Goal: Task Accomplishment & Management: Use online tool/utility

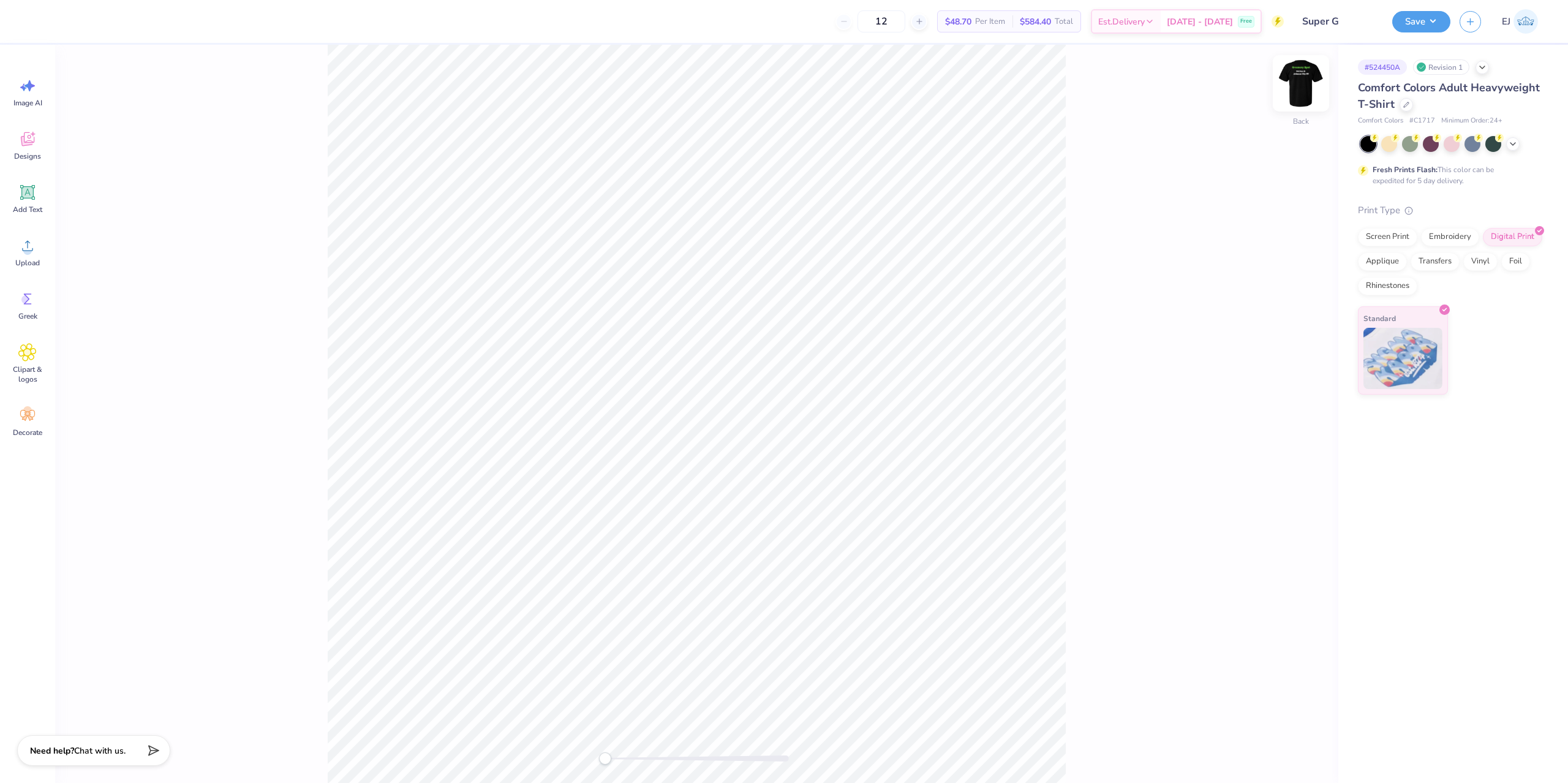
click at [1305, 85] on img at bounding box center [1300, 83] width 49 height 49
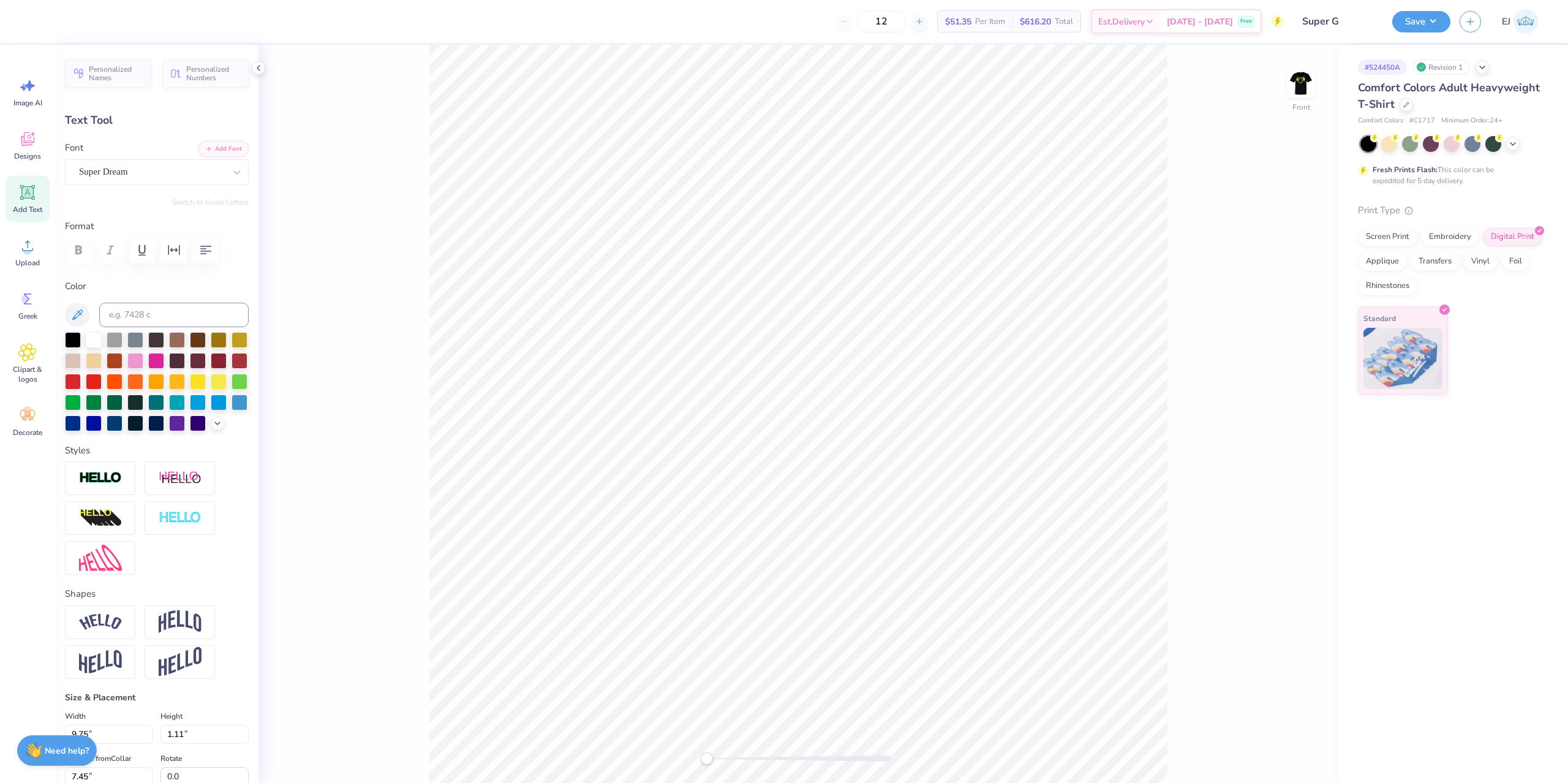
type input "11.30"
type input "1.57"
type input "3.24"
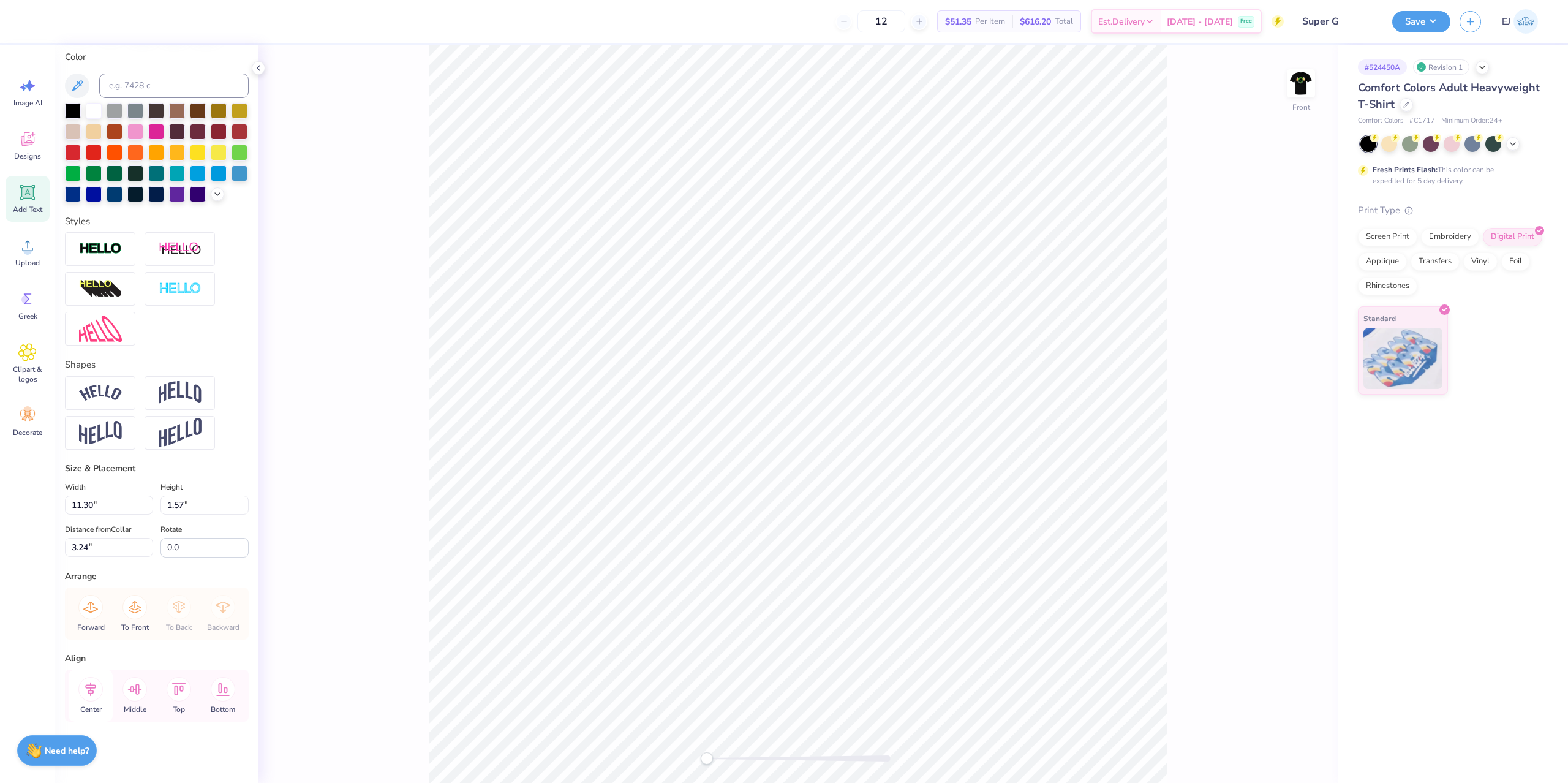
click at [97, 697] on icon at bounding box center [91, 690] width 25 height 25
type input "5.93"
type input "0.80"
type input "5.89"
type input "7.95"
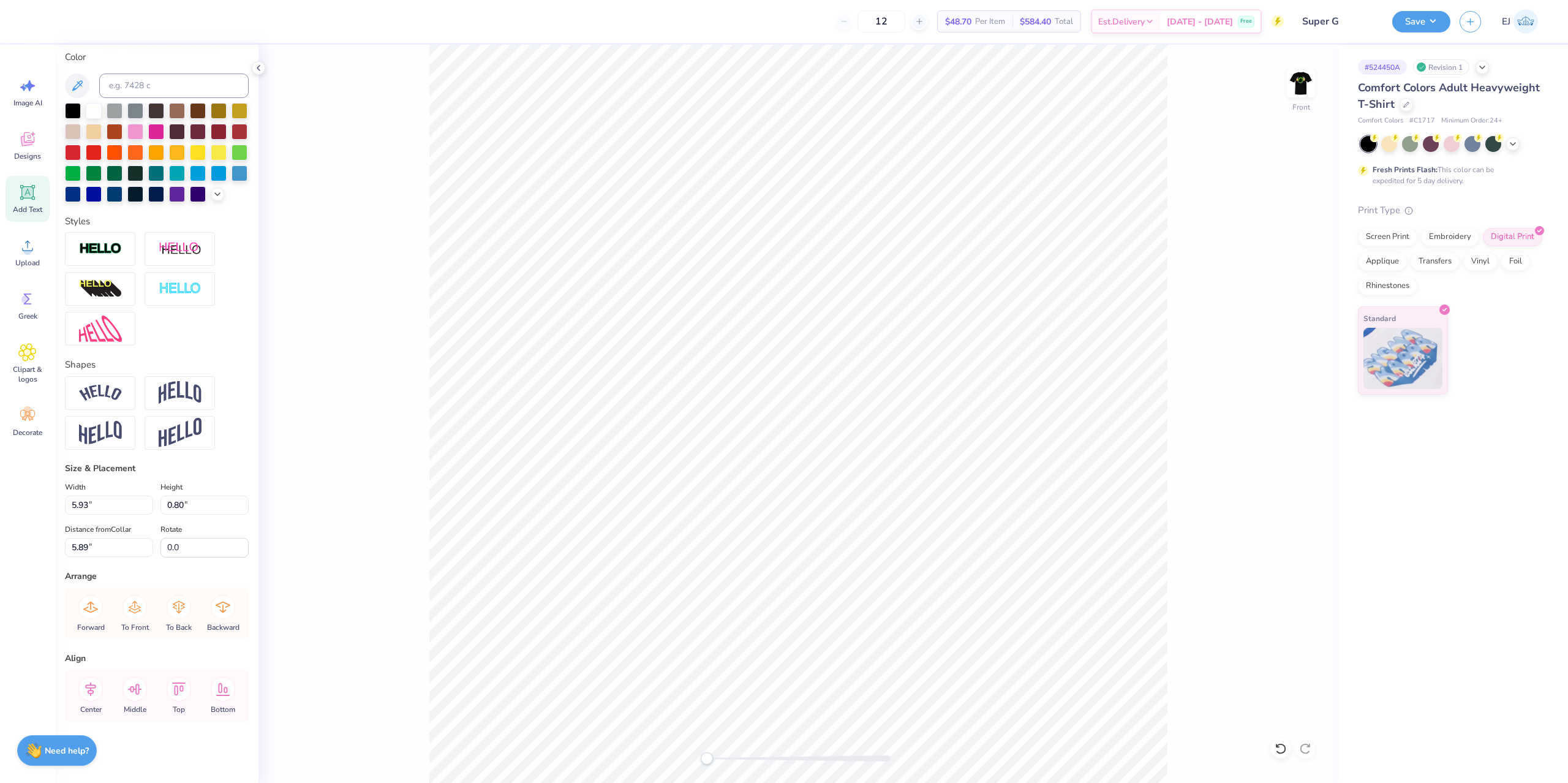
type input "1.07"
type input "5.62"
click at [90, 689] on icon at bounding box center [91, 690] width 25 height 25
type input "9.75"
type input "1.11"
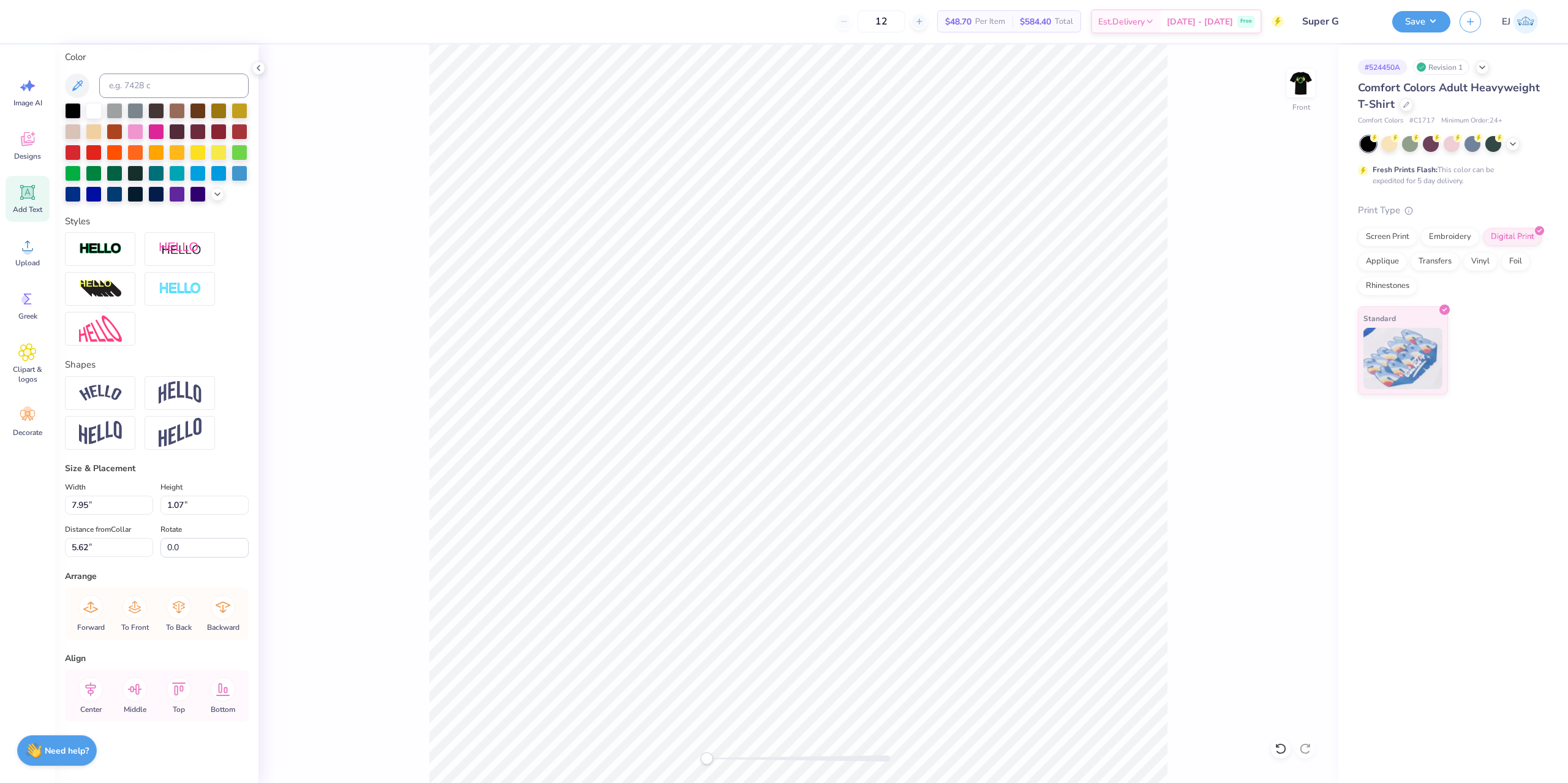
type input "7.45"
type input "7.41"
type input "0.84"
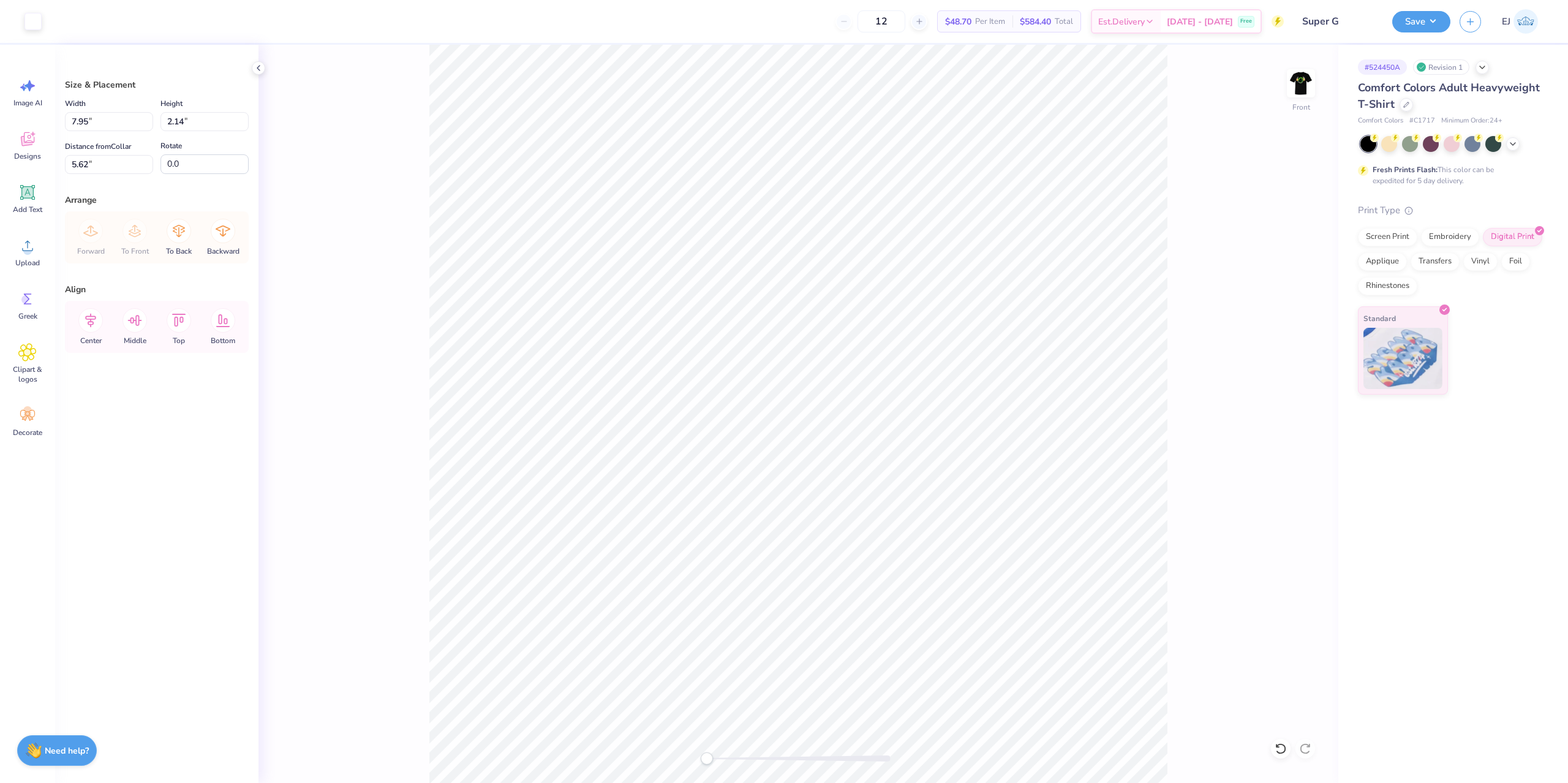
type input "5.00"
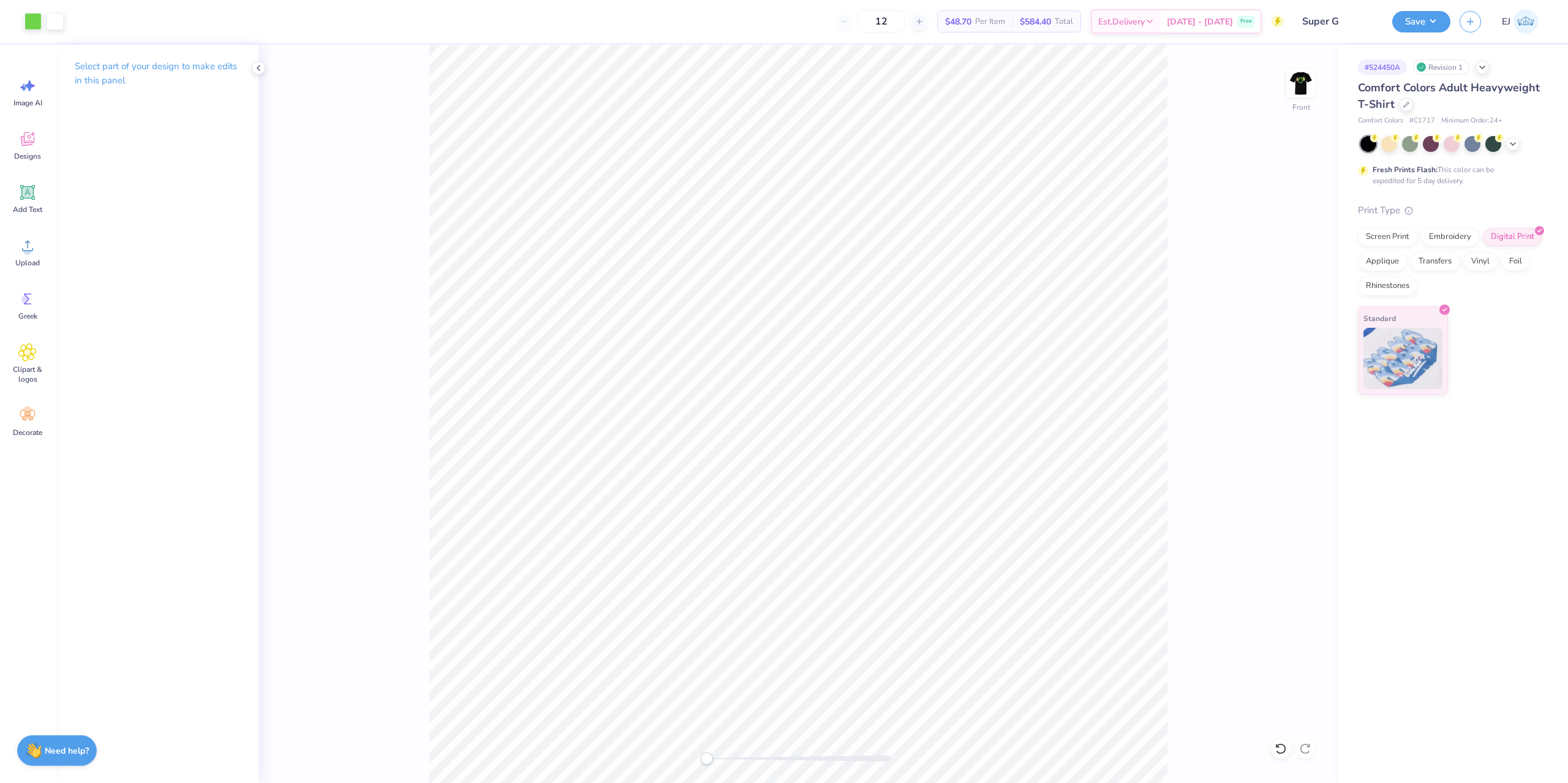
click at [1343, 93] on div "# 524450A Revision 1 Comfort Colors Adult Heavyweight T-Shirt Comfort Colors # …" at bounding box center [1453, 219] width 230 height 350
click at [1301, 85] on img at bounding box center [1300, 83] width 49 height 49
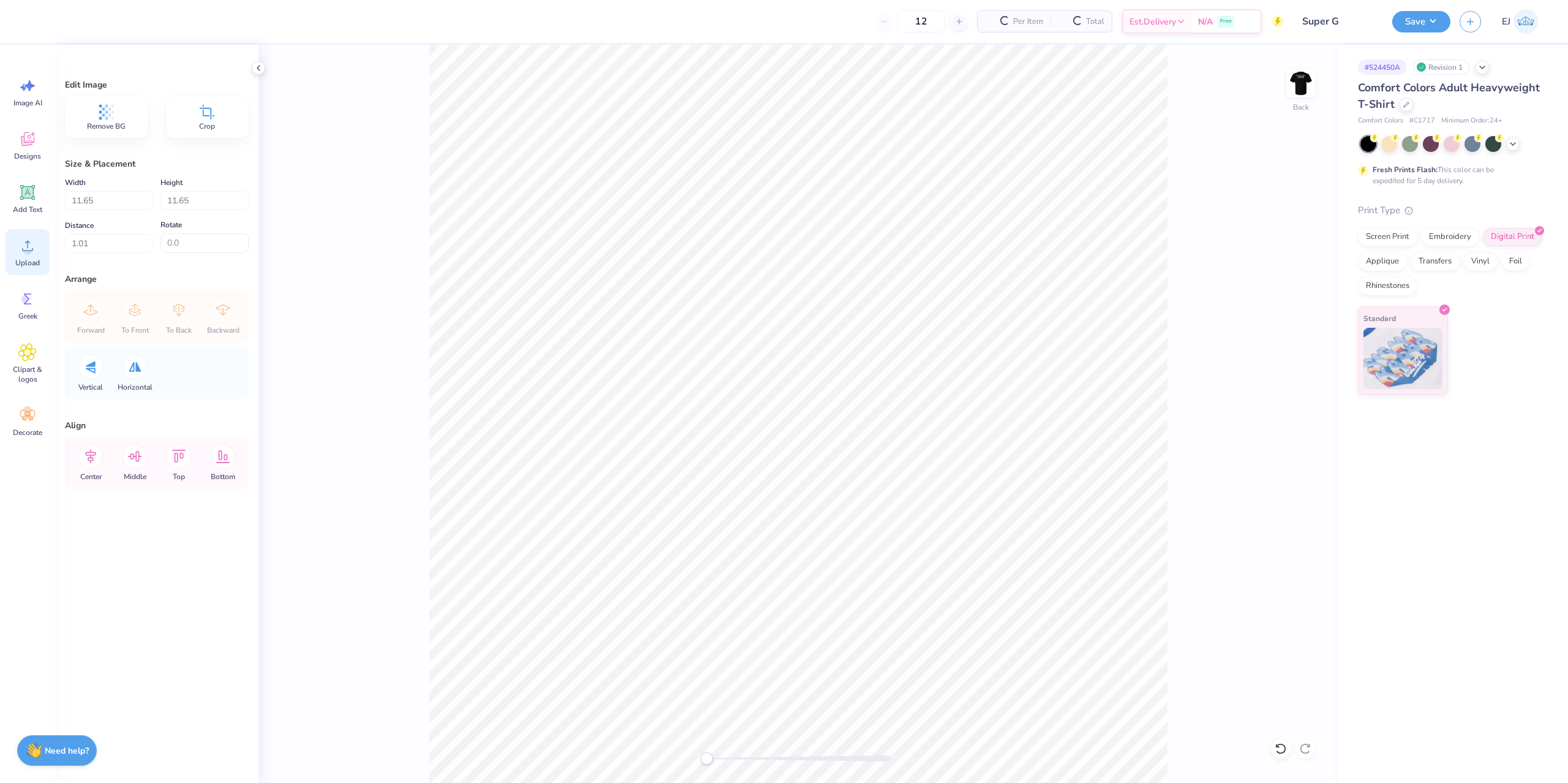
click at [28, 255] on div "Upload" at bounding box center [27, 252] width 44 height 46
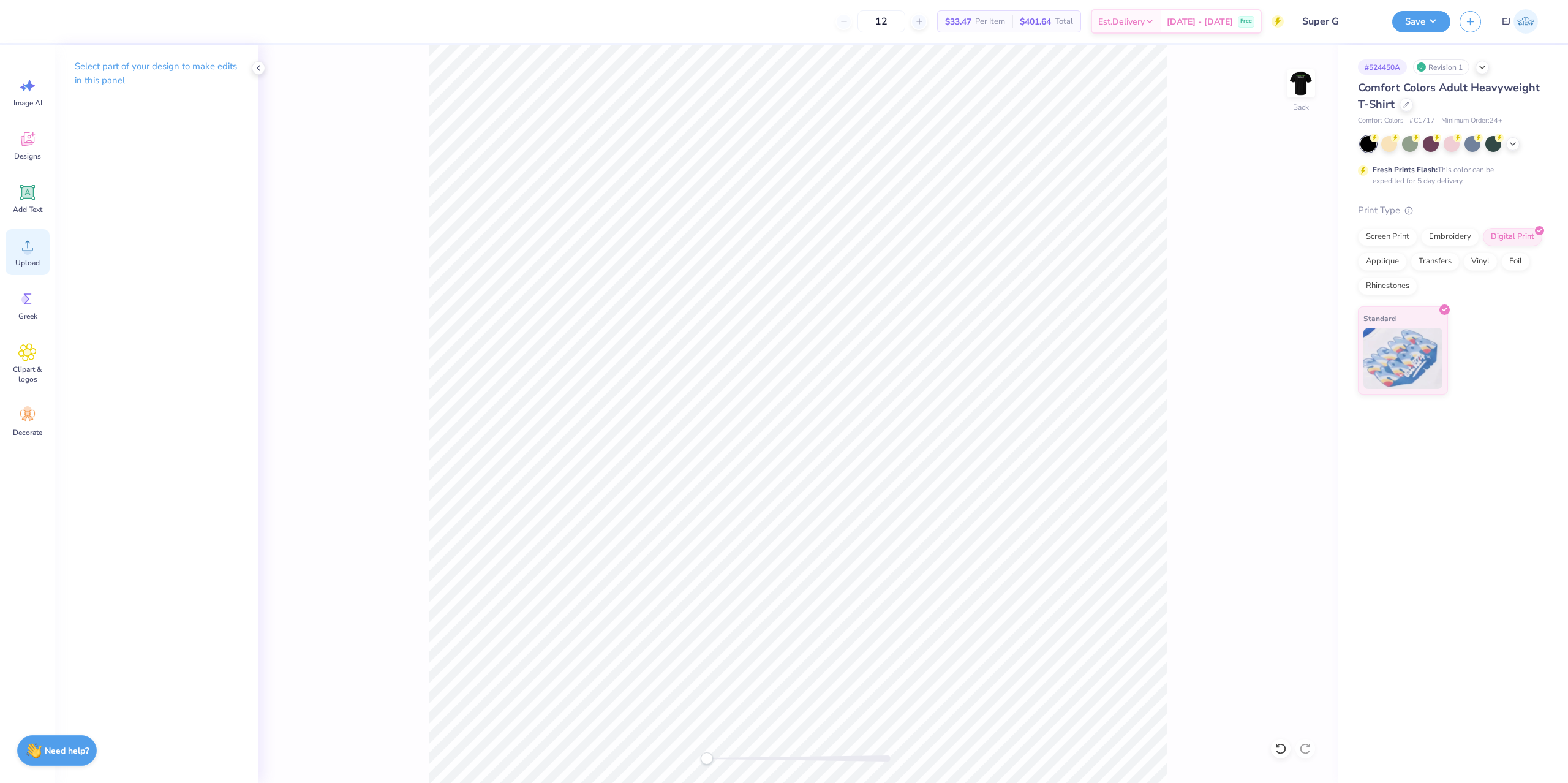
click at [27, 254] on circle at bounding box center [28, 251] width 9 height 9
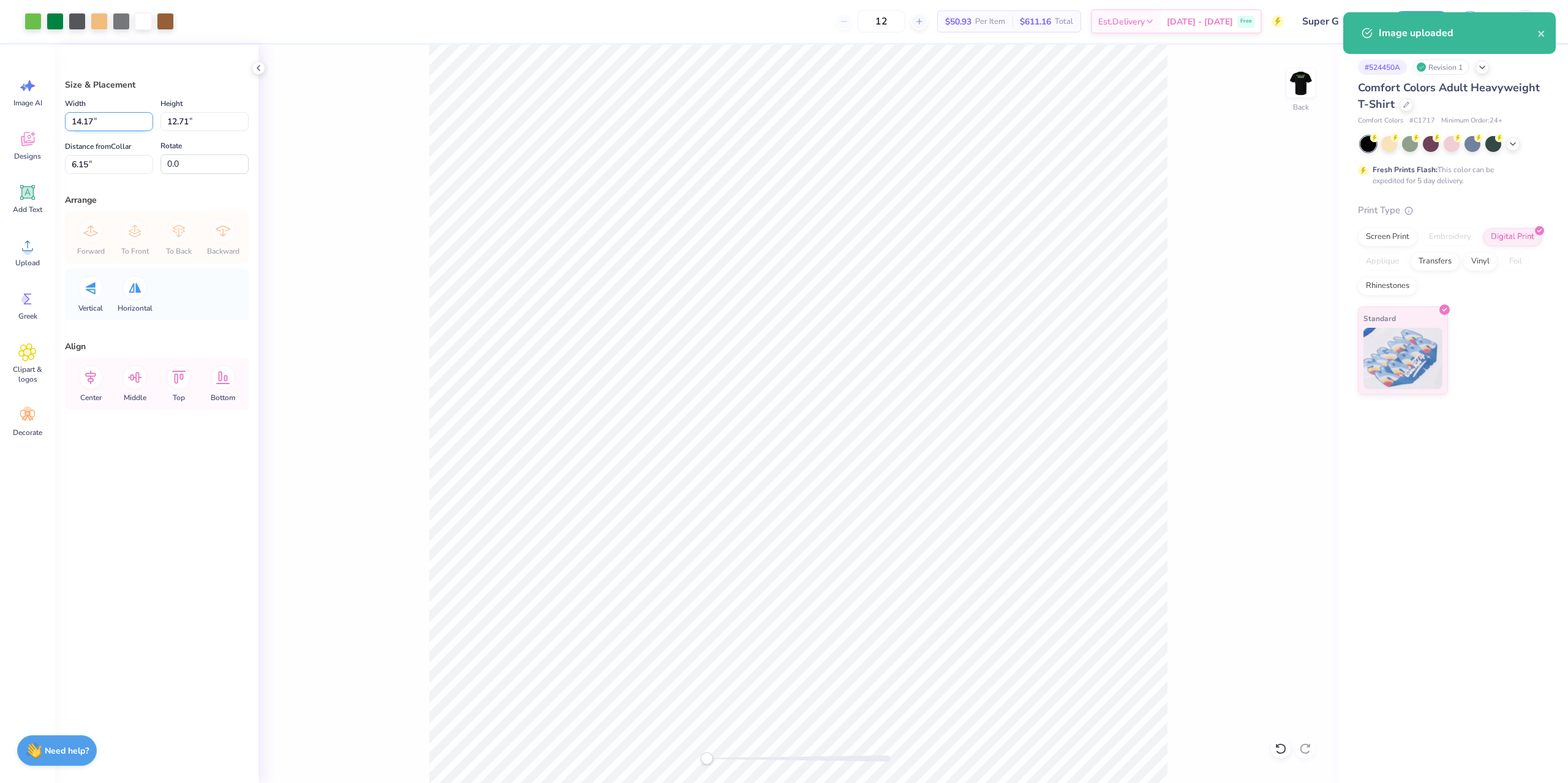
click at [108, 122] on input "14.17" at bounding box center [109, 121] width 88 height 19
type input "12.50"
type input "11.21"
type input "3"
click at [1429, 23] on button "Save" at bounding box center [1421, 20] width 58 height 22
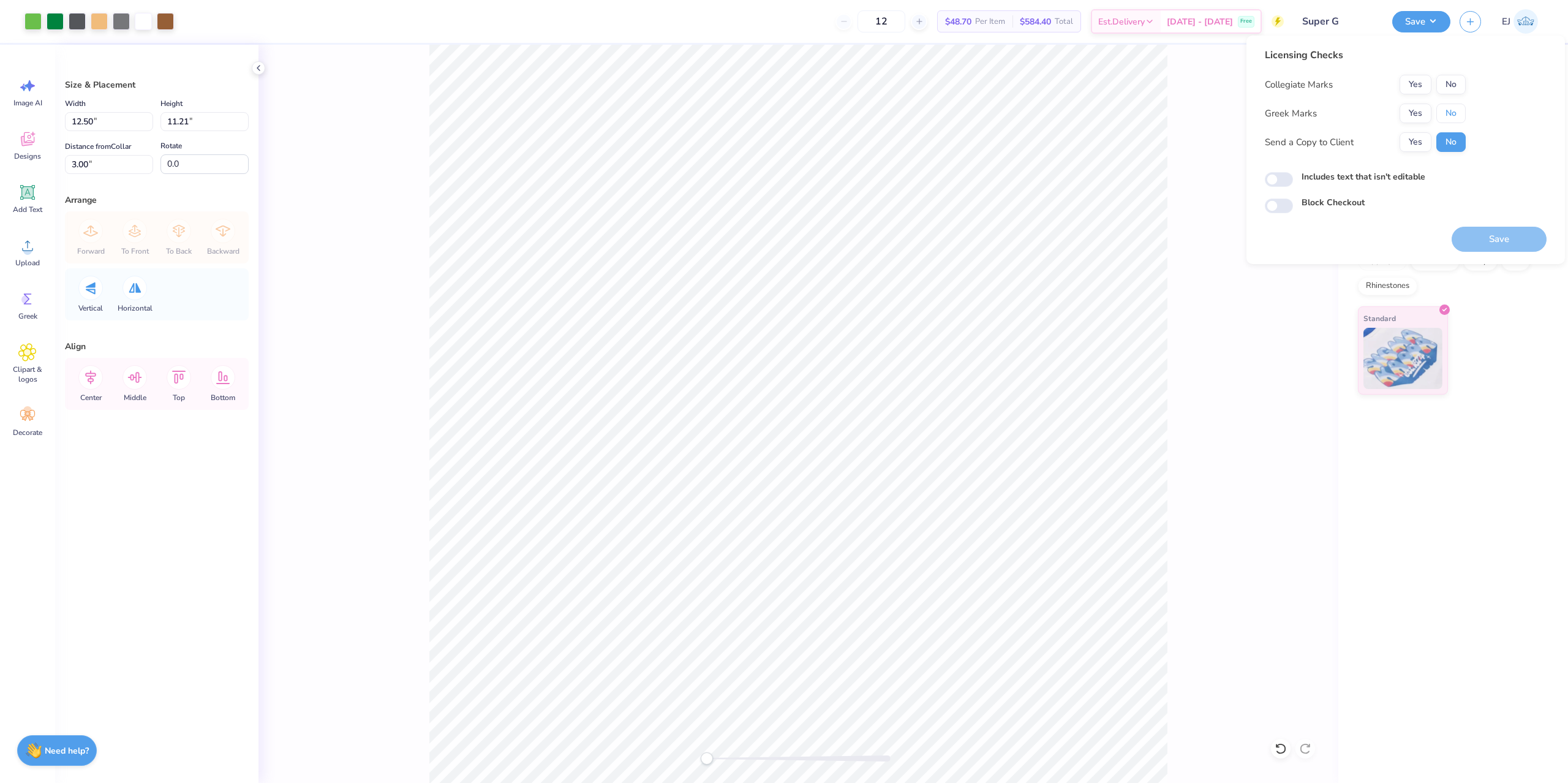
drag, startPoint x: 1441, startPoint y: 112, endPoint x: 1457, endPoint y: 70, distance: 44.9
click at [1441, 111] on button "No" at bounding box center [1451, 114] width 30 height 20
click at [1457, 70] on div "Licensing Checks Collegiate Marks Yes No Greek Marks Yes No Send a Copy to Clie…" at bounding box center [1365, 104] width 201 height 113
click at [1454, 88] on button "No" at bounding box center [1451, 85] width 30 height 20
click at [1486, 236] on button "Save" at bounding box center [1499, 239] width 95 height 25
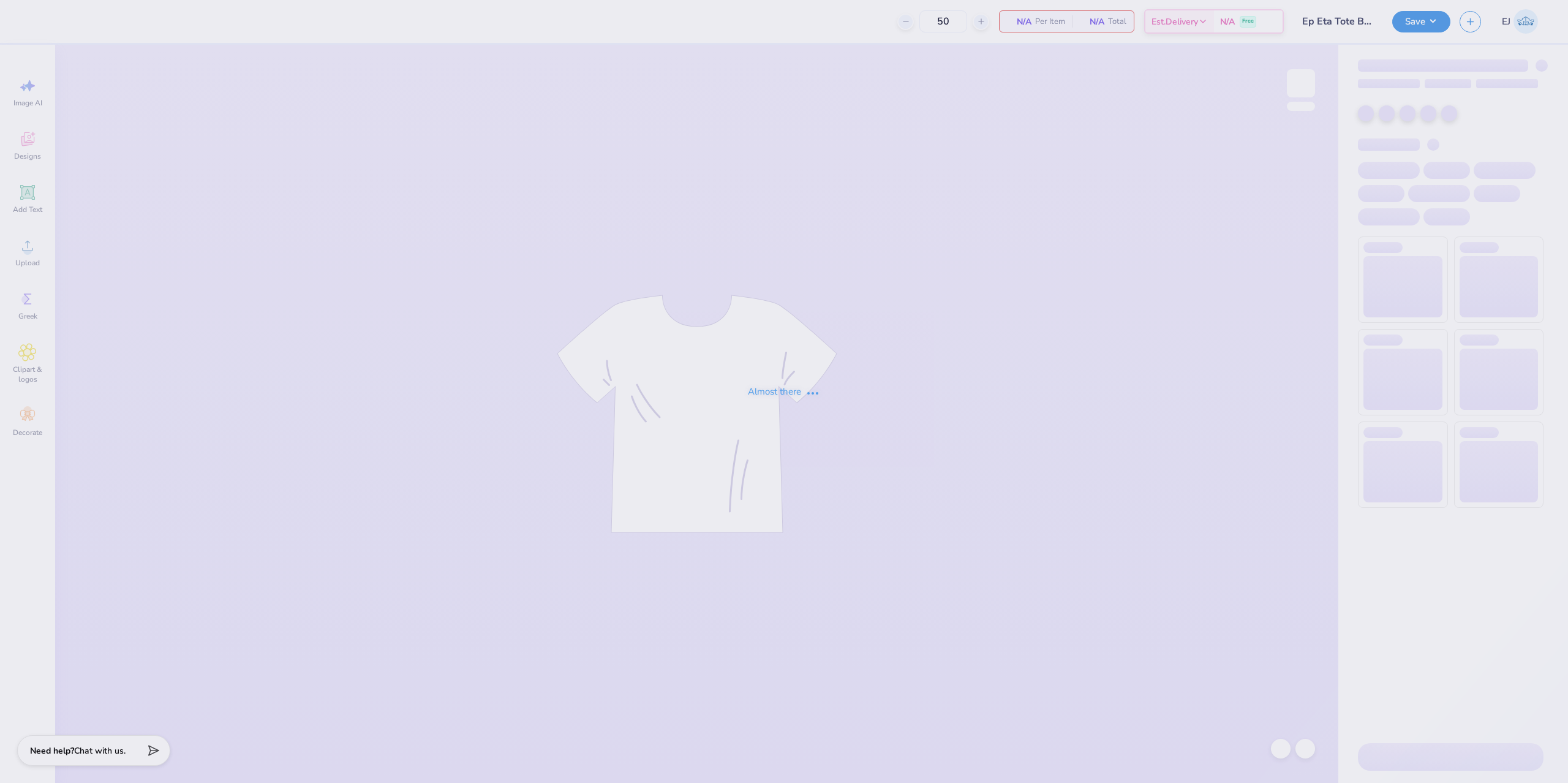
type input "Ep Eta Tote Bag F25"
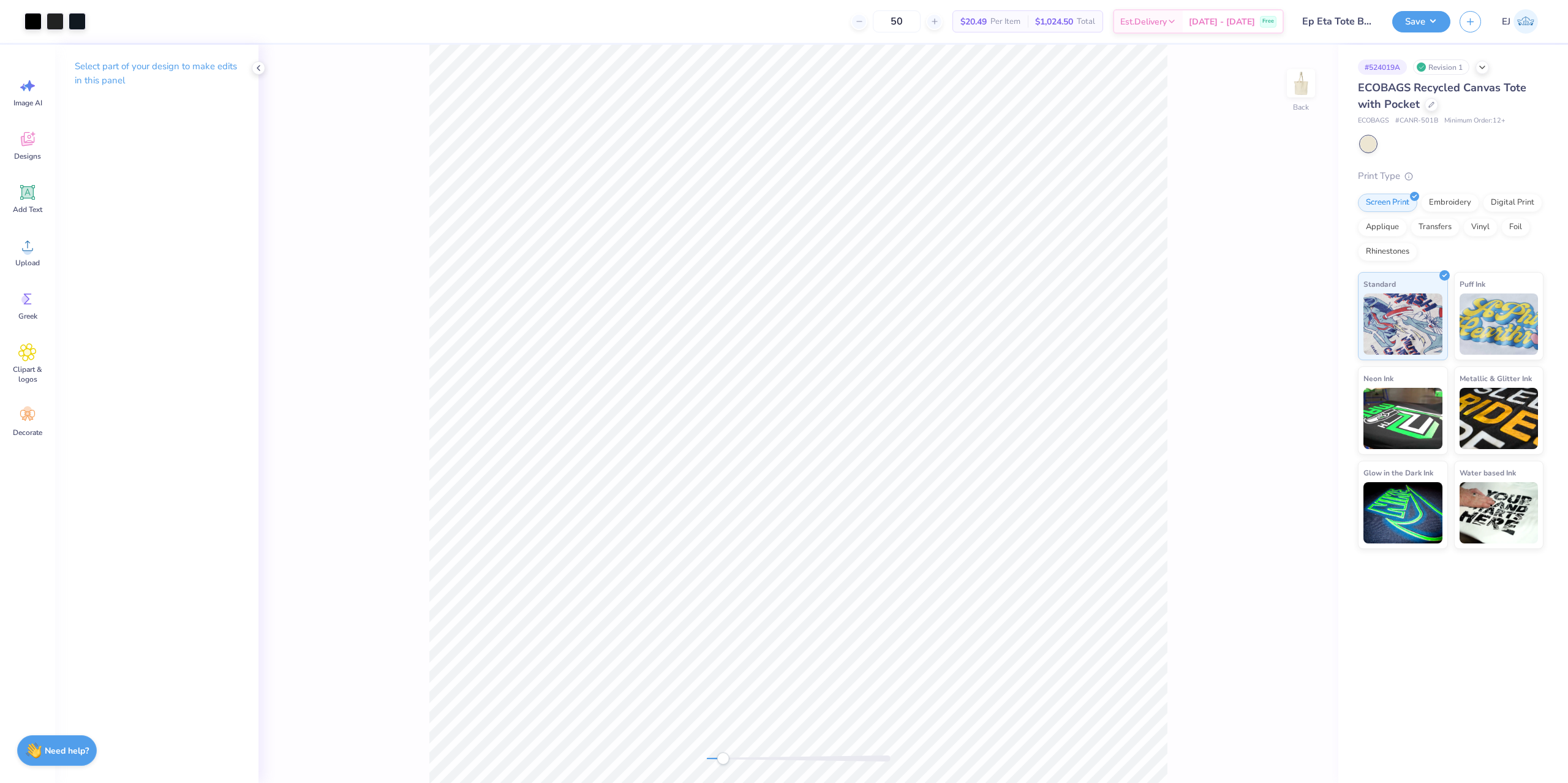
click at [723, 763] on div at bounding box center [798, 758] width 183 height 12
click at [38, 260] on span "Upload" at bounding box center [28, 263] width 25 height 10
click at [63, 19] on div at bounding box center [55, 20] width 17 height 17
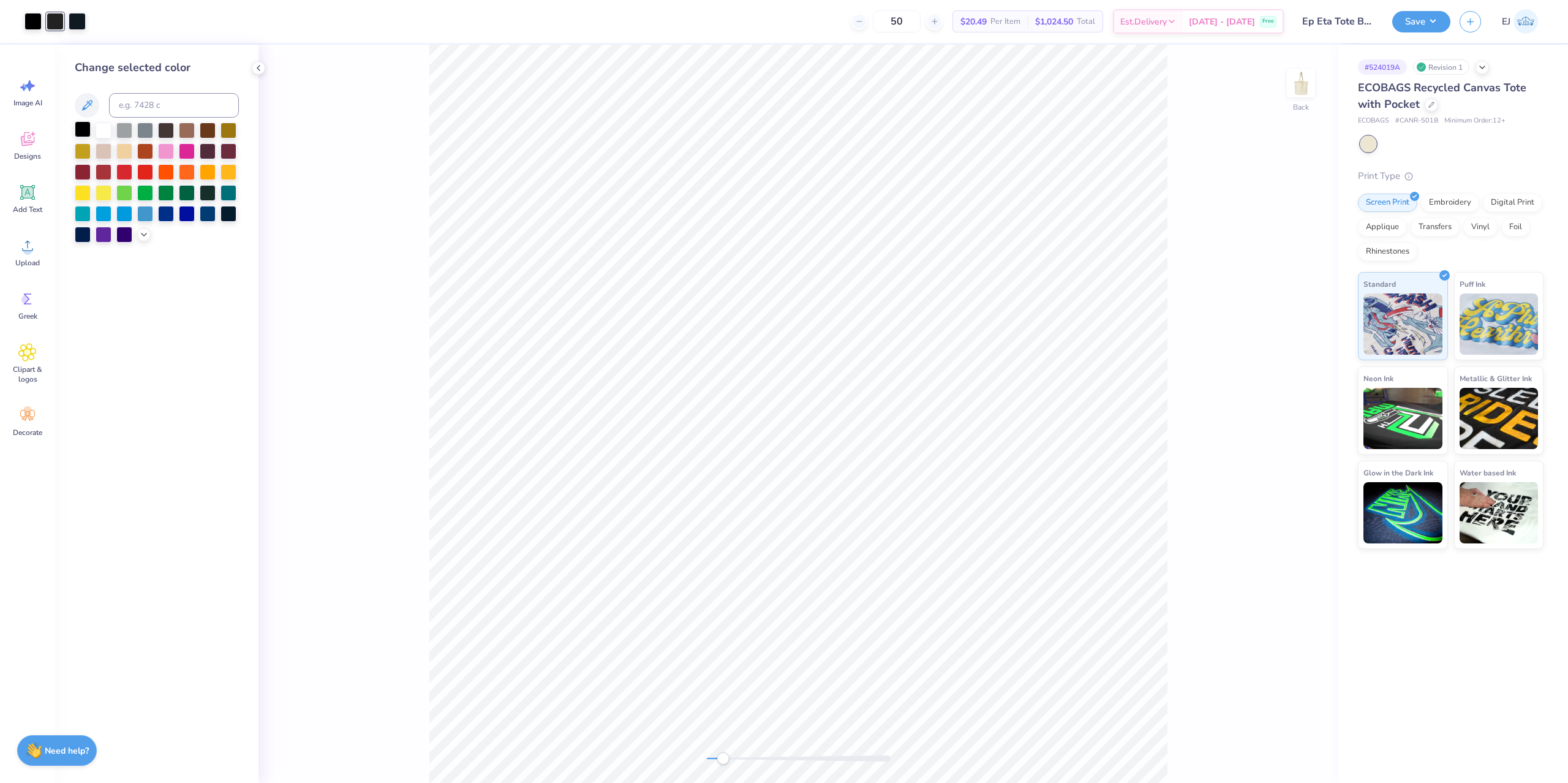
drag, startPoint x: 88, startPoint y: 132, endPoint x: 87, endPoint y: 112, distance: 20.0
click at [88, 132] on div at bounding box center [83, 130] width 16 height 16
click at [61, 20] on div at bounding box center [55, 20] width 17 height 17
click at [85, 135] on div at bounding box center [83, 129] width 16 height 16
click at [41, 28] on div at bounding box center [33, 22] width 17 height 17
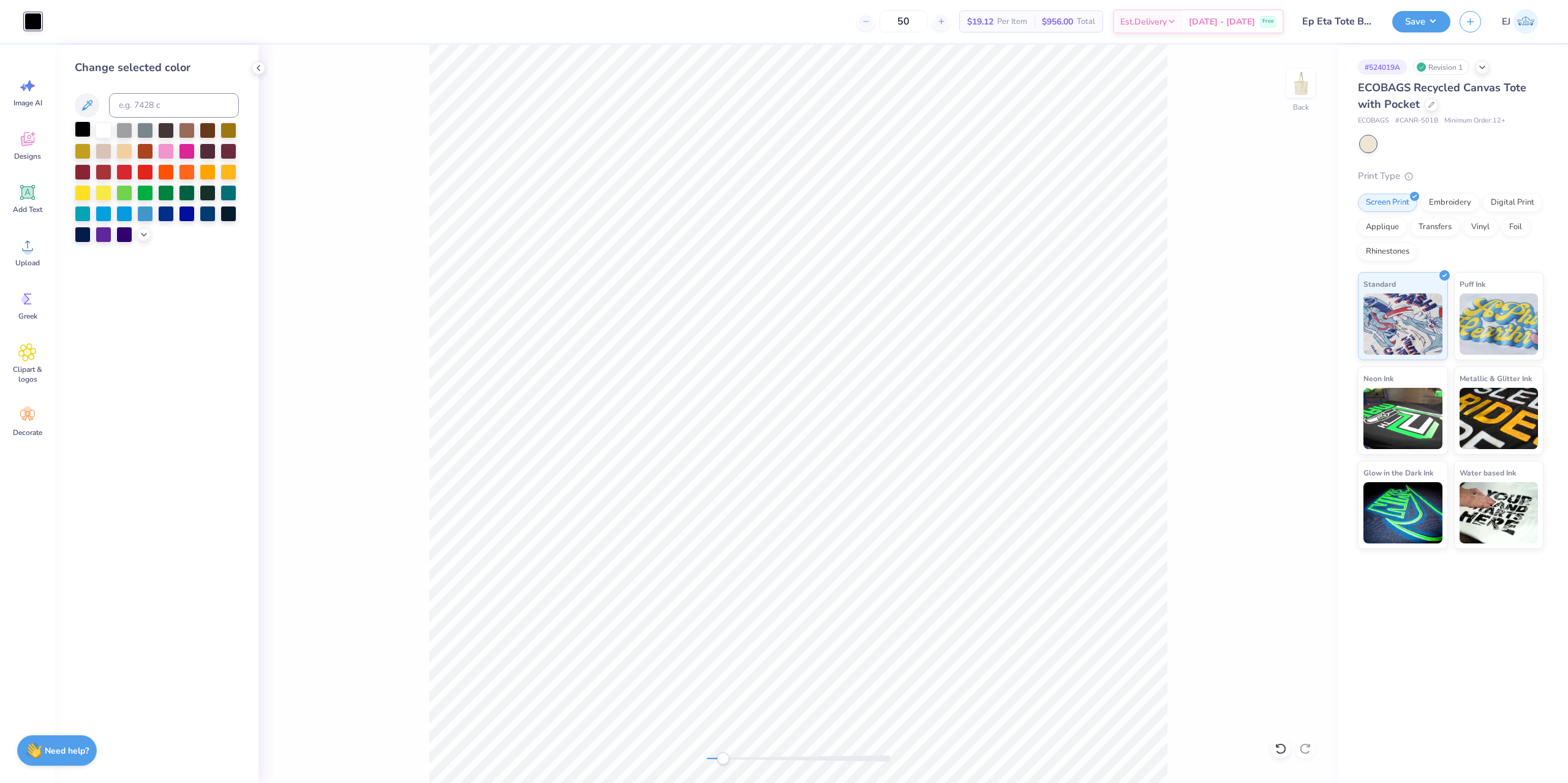
click at [78, 132] on div at bounding box center [83, 129] width 16 height 16
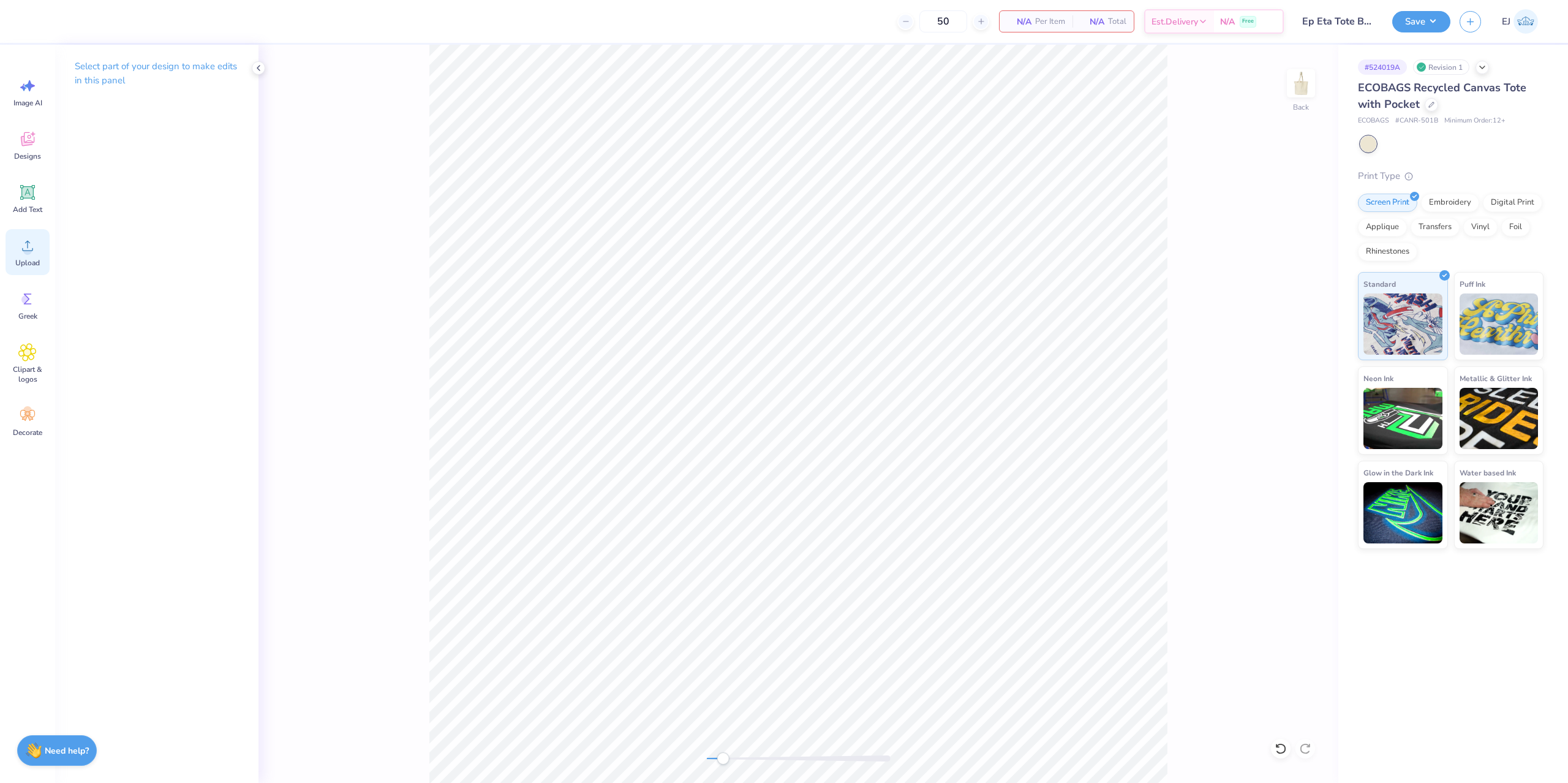
click at [20, 253] on icon at bounding box center [28, 246] width 19 height 19
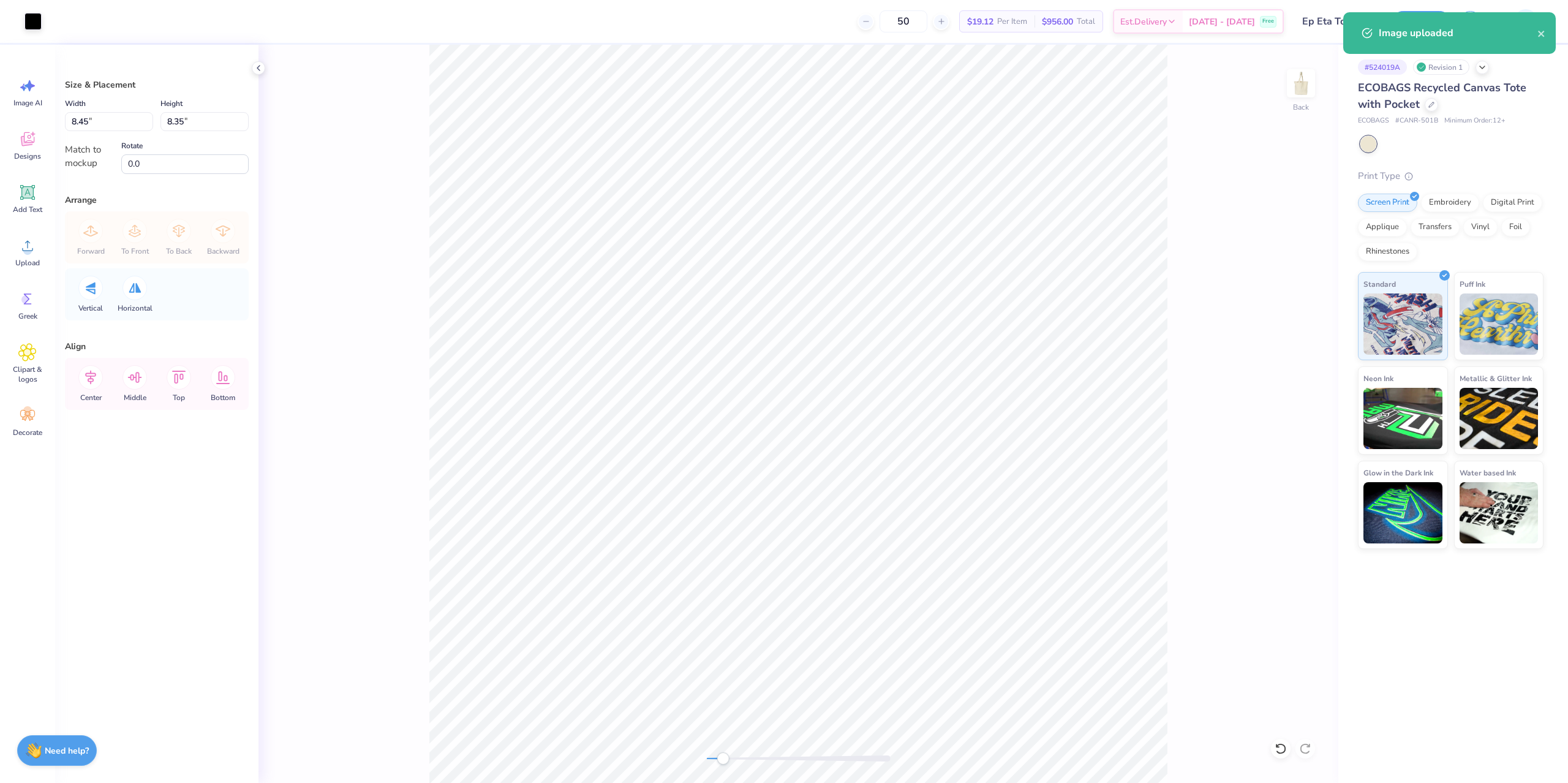
click at [1196, 271] on div "Back" at bounding box center [798, 413] width 1080 height 739
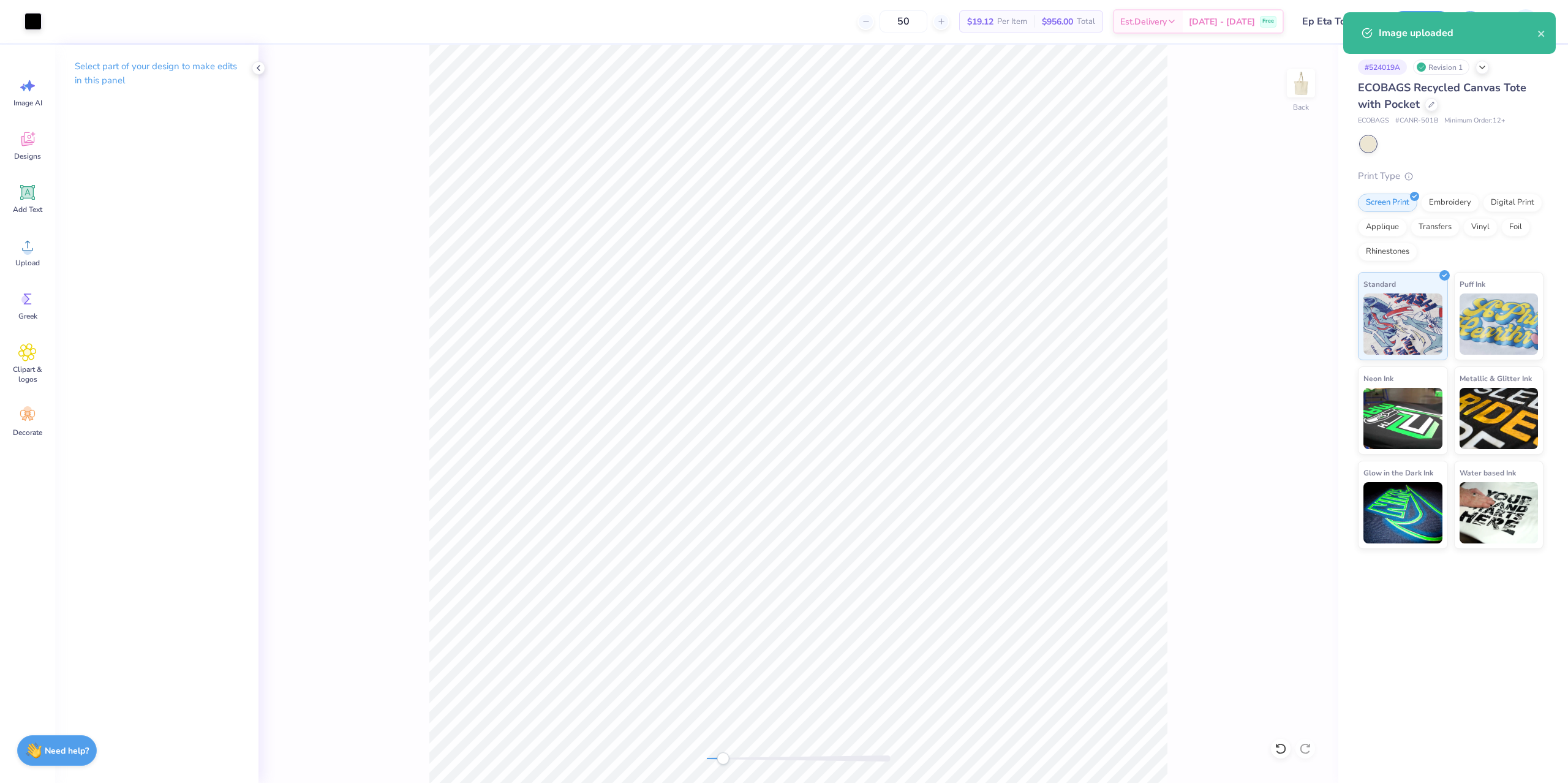
click at [798, 570] on div "Back" at bounding box center [798, 413] width 1080 height 739
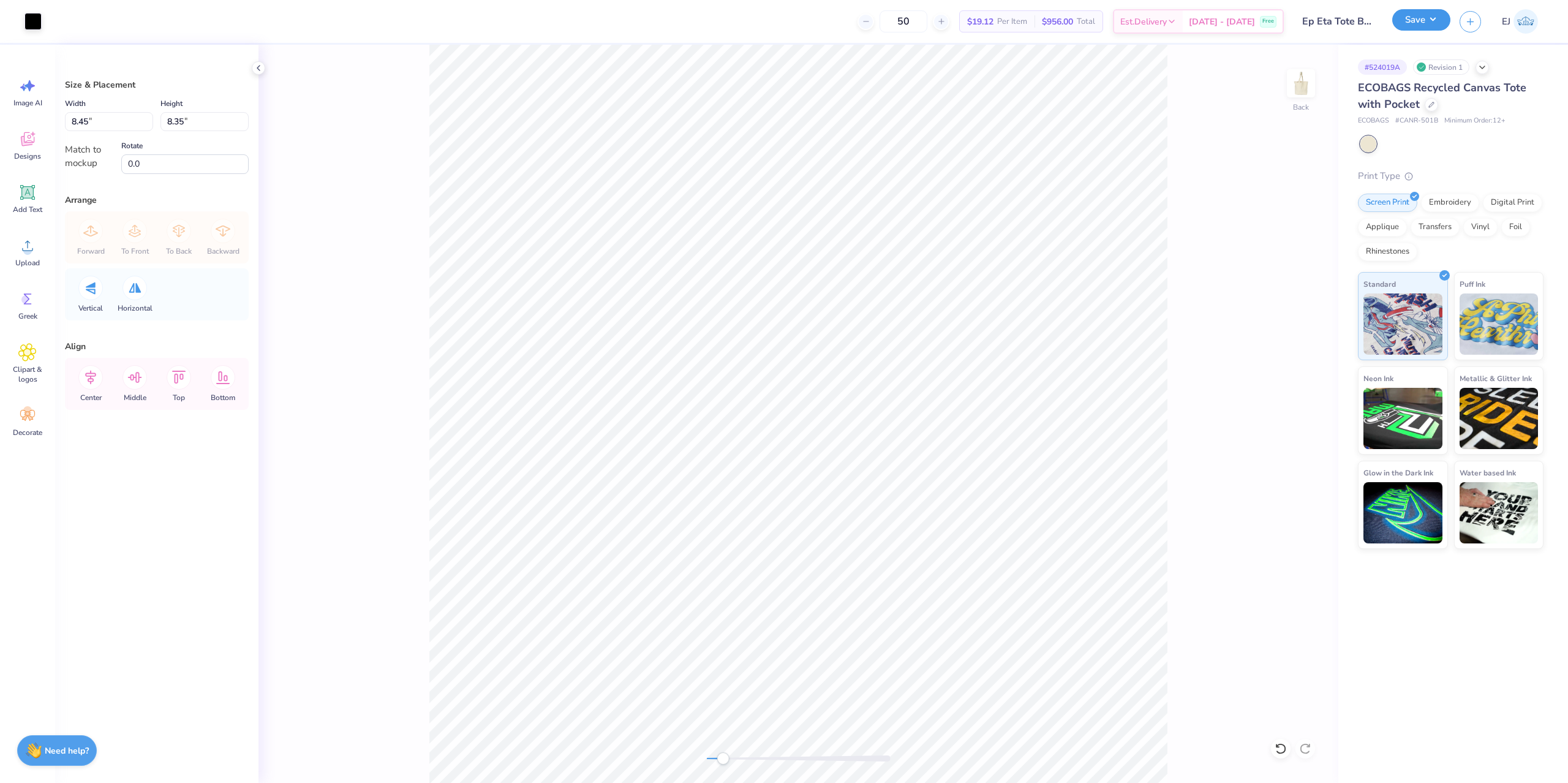
click at [1430, 21] on button "Save" at bounding box center [1421, 20] width 58 height 22
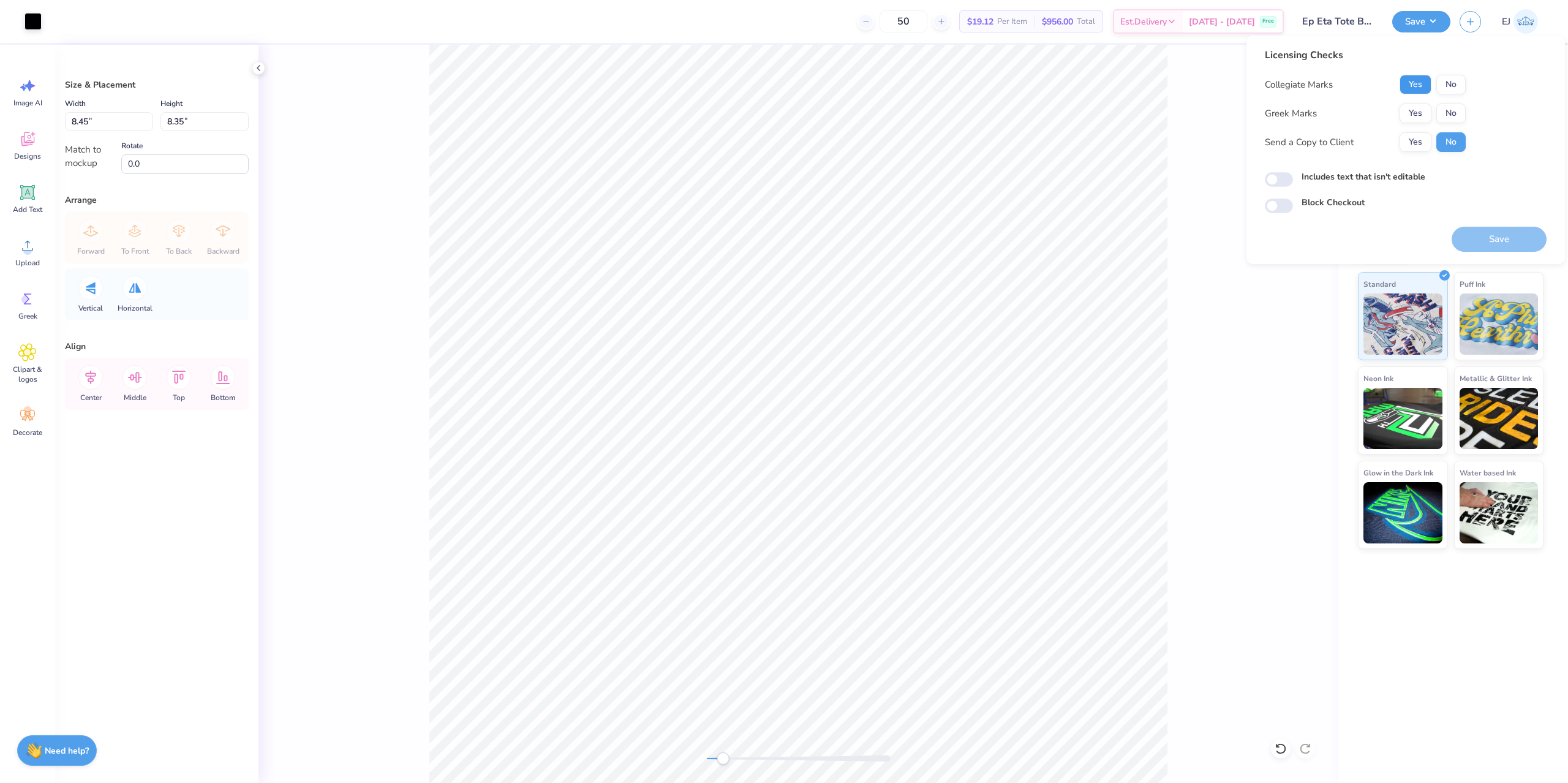
click at [1420, 87] on button "Yes" at bounding box center [1415, 85] width 32 height 20
click at [1462, 121] on button "No" at bounding box center [1451, 114] width 30 height 20
click at [1480, 240] on button "Save" at bounding box center [1499, 239] width 95 height 25
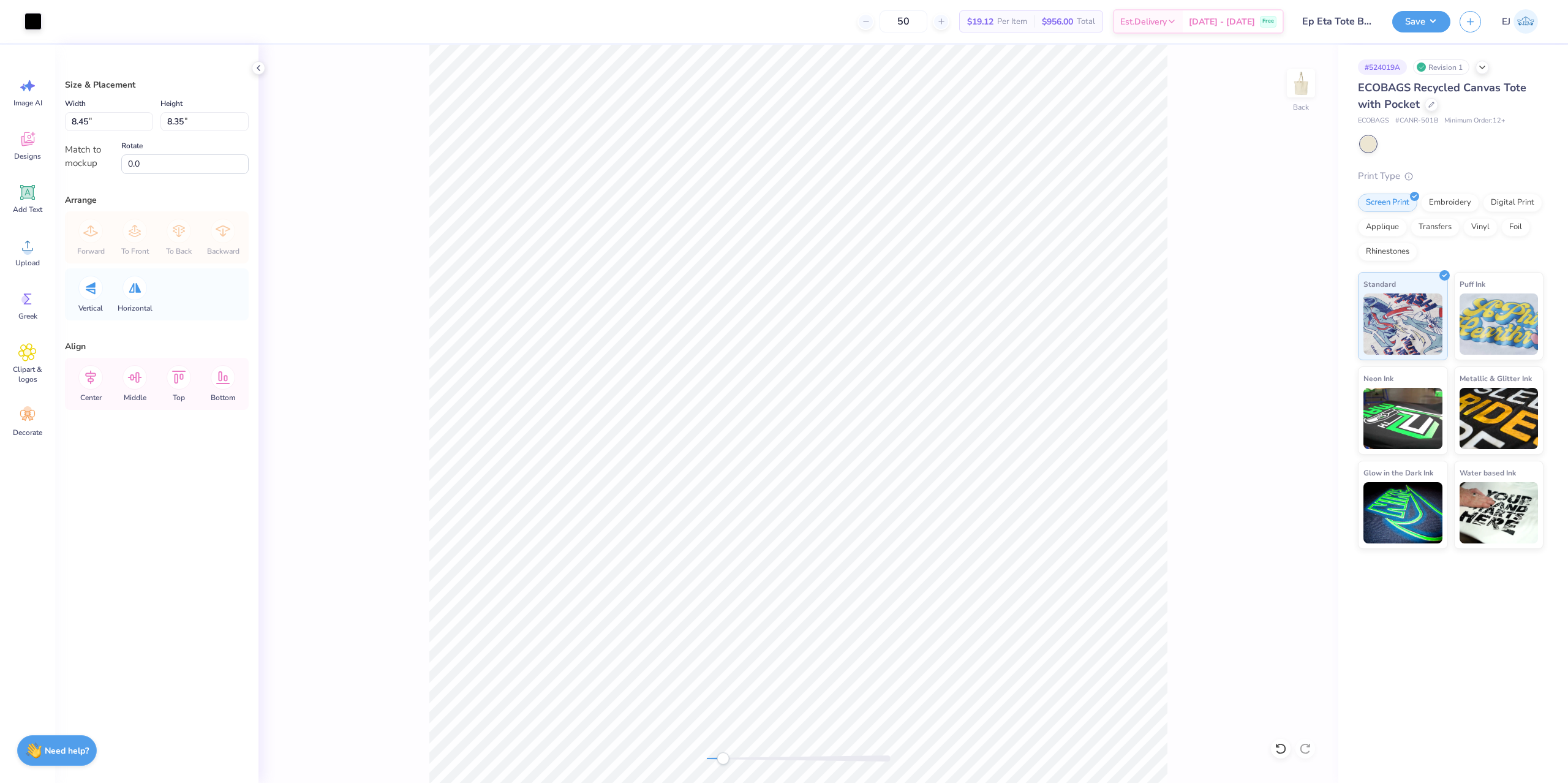
click at [280, 313] on div "Back" at bounding box center [798, 413] width 1080 height 739
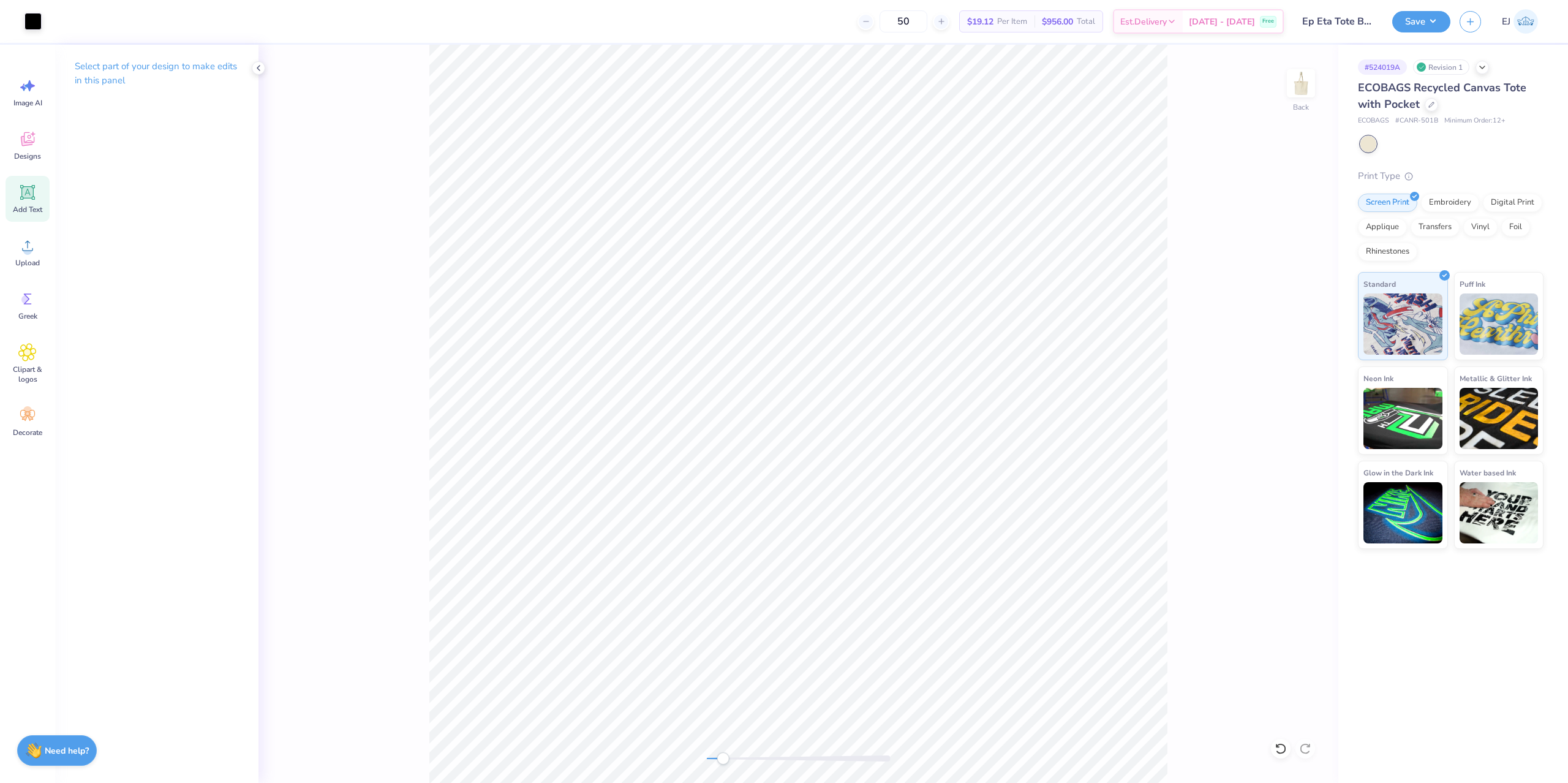
click at [34, 198] on icon at bounding box center [28, 192] width 19 height 19
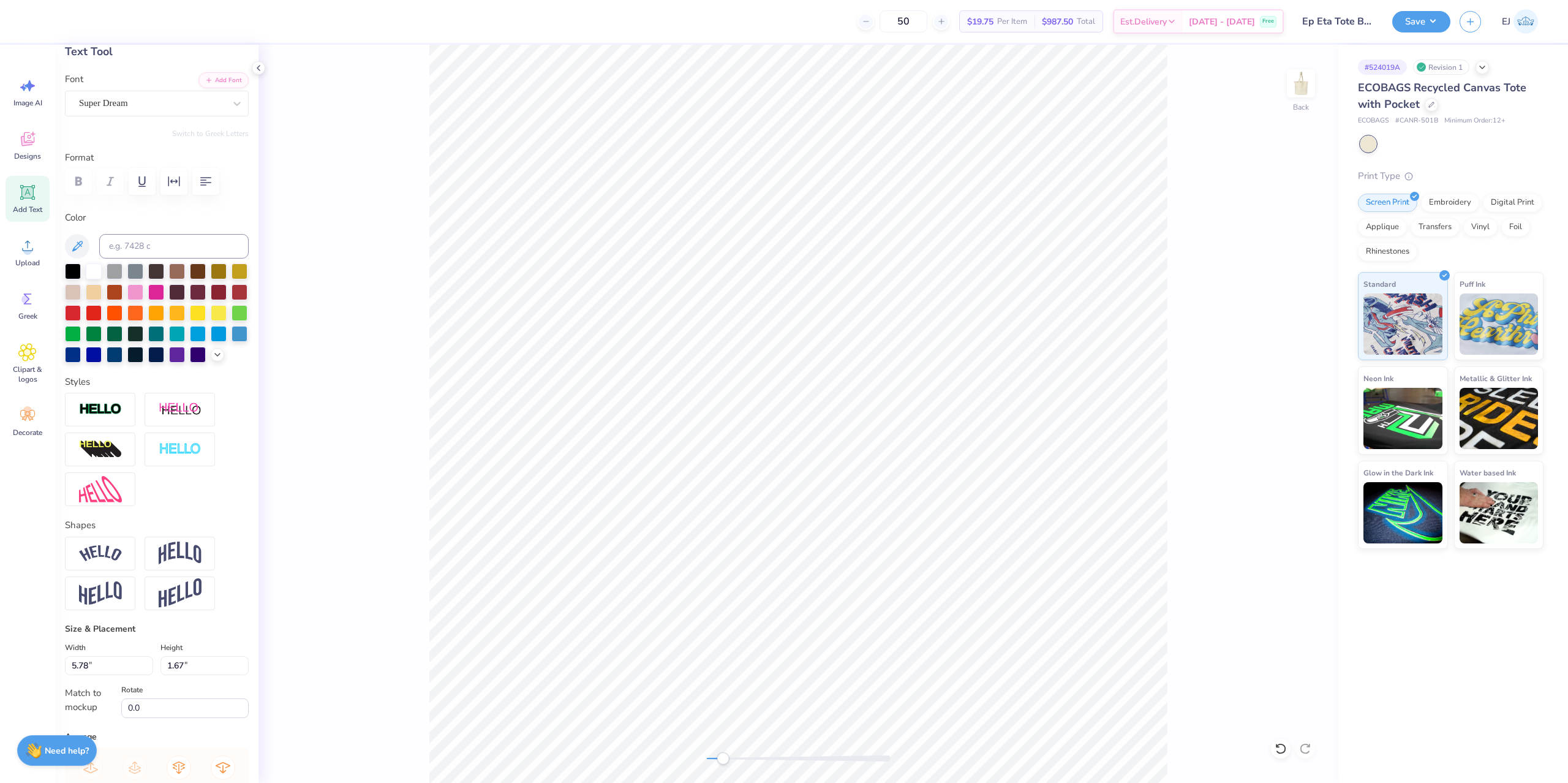
scroll to position [74, 0]
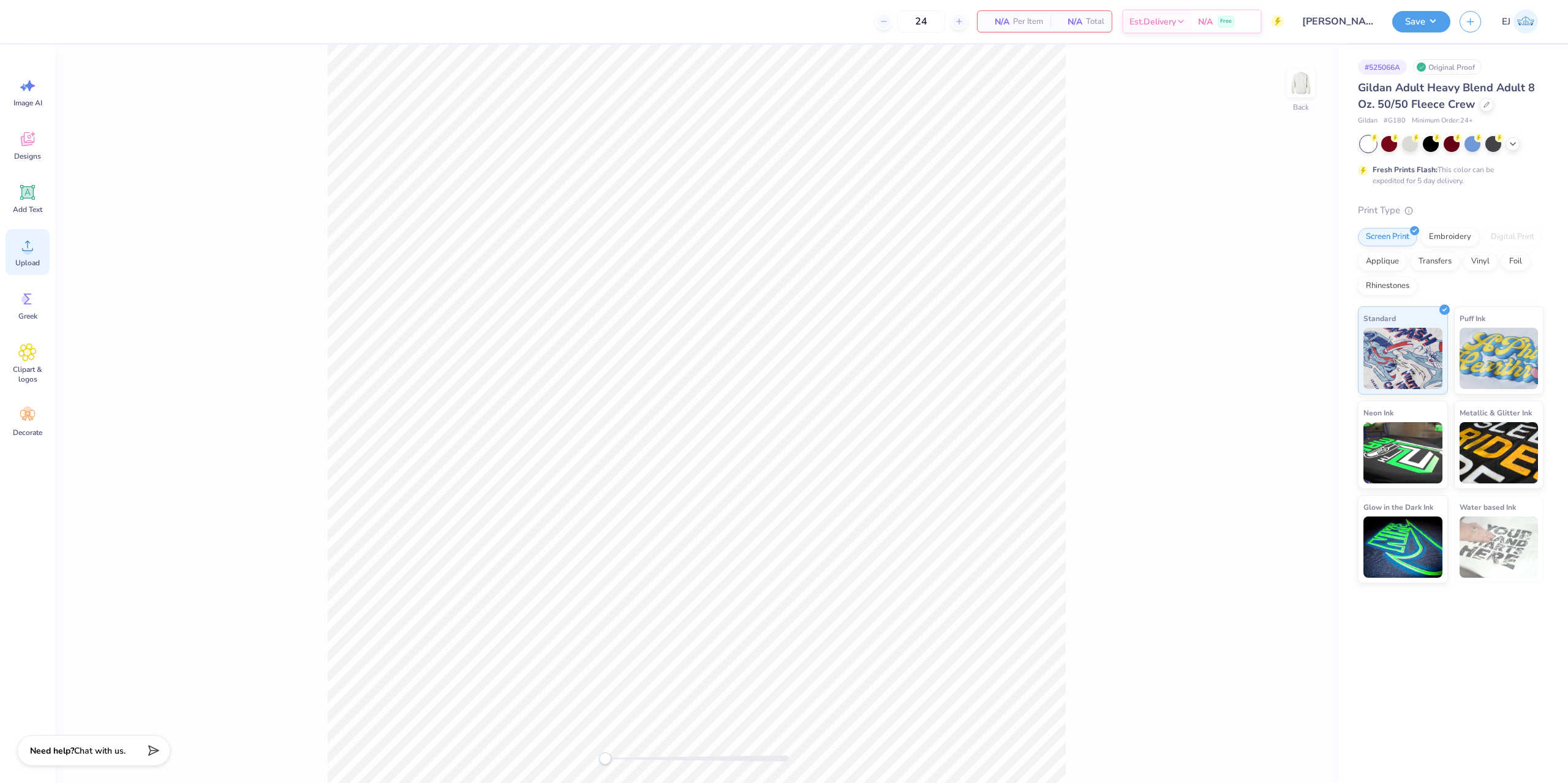
click at [31, 238] on icon at bounding box center [28, 246] width 19 height 19
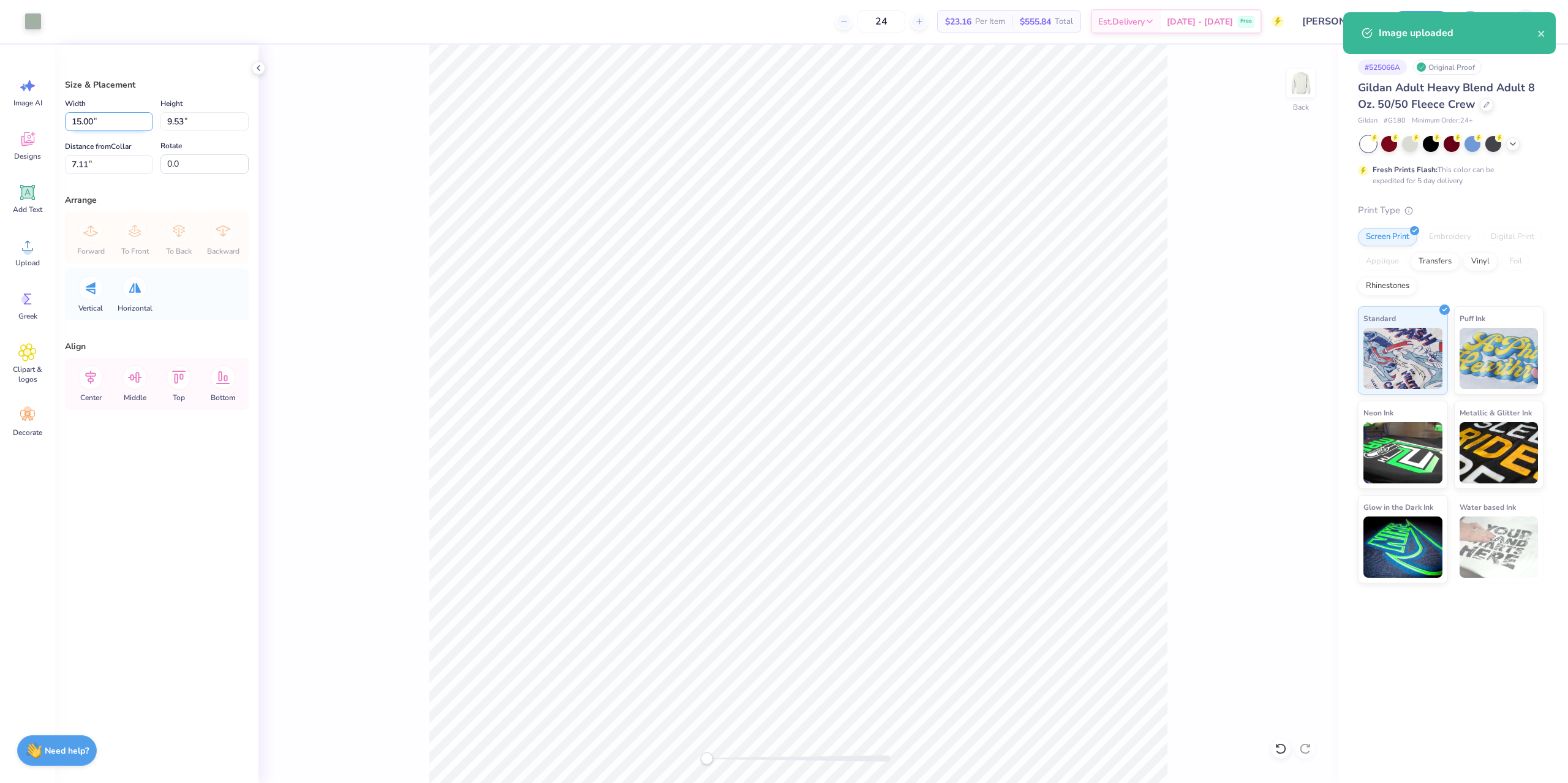
click at [101, 121] on input "15.00" at bounding box center [109, 121] width 88 height 19
type input "12.50"
type input "7.94"
type input "3"
click at [1428, 14] on button "Save" at bounding box center [1421, 20] width 58 height 22
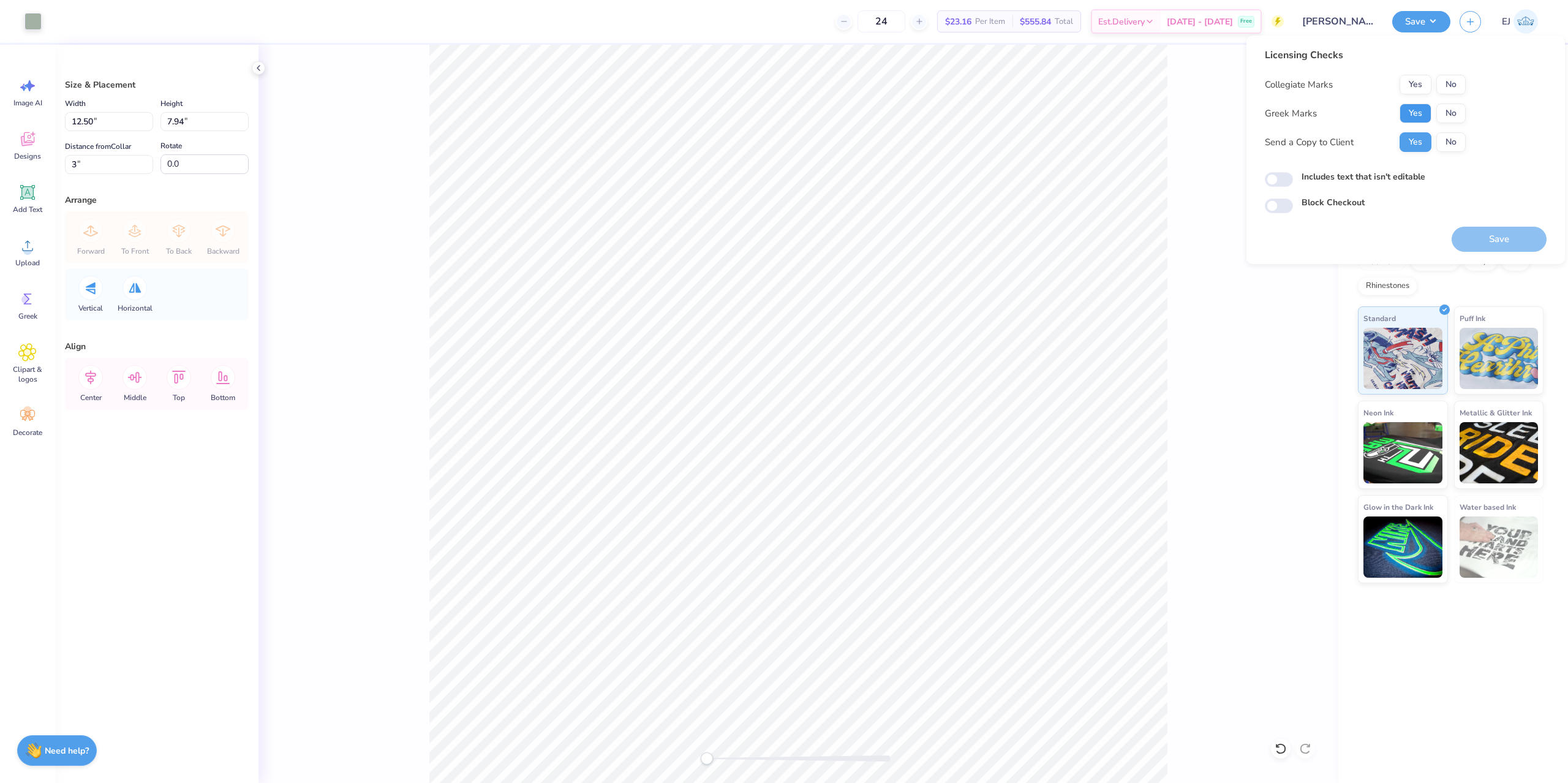
click at [1418, 110] on button "Yes" at bounding box center [1415, 114] width 32 height 20
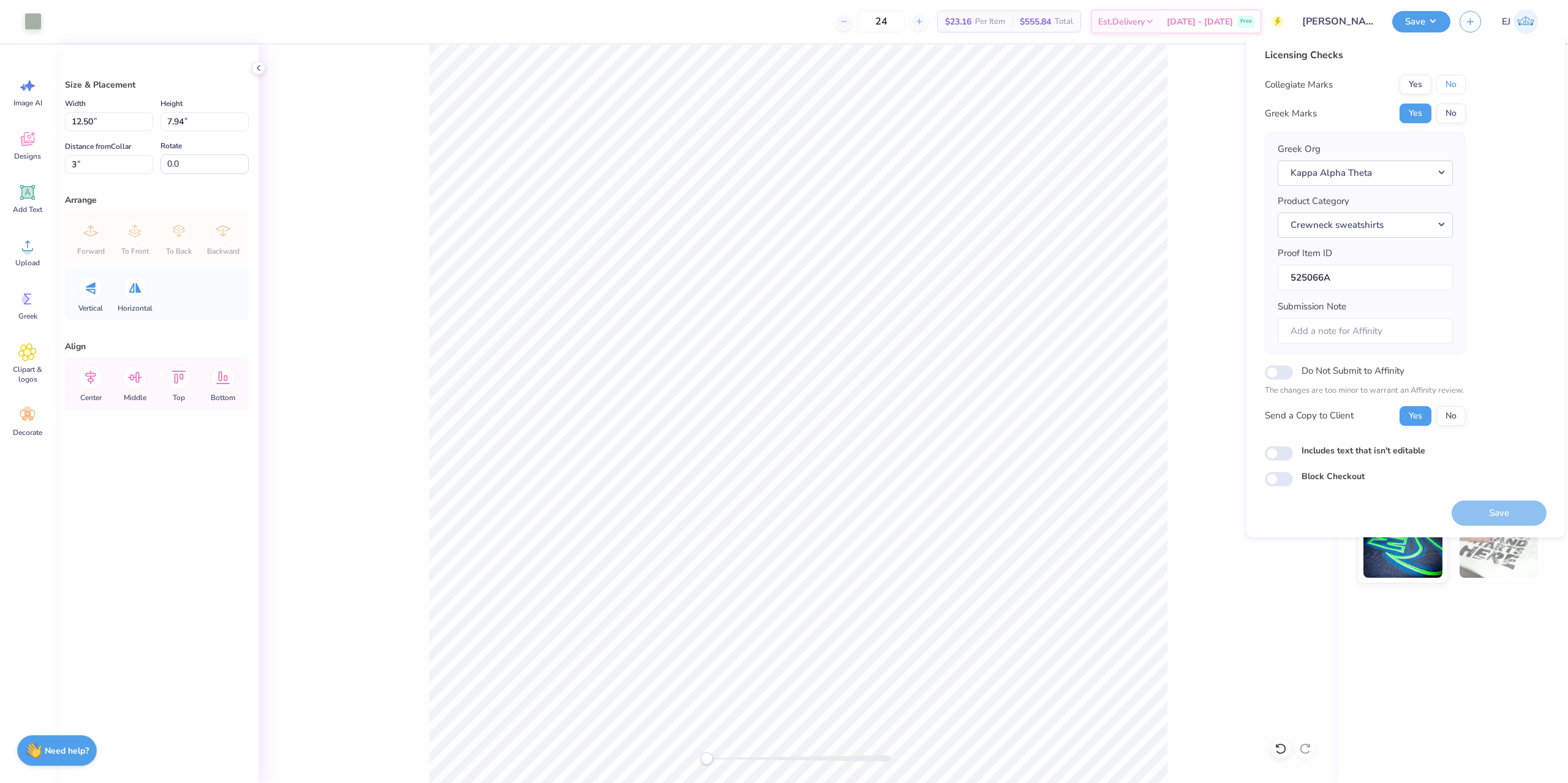
click at [1446, 81] on button "No" at bounding box center [1451, 85] width 30 height 20
click at [1490, 517] on button "Save" at bounding box center [1499, 513] width 95 height 25
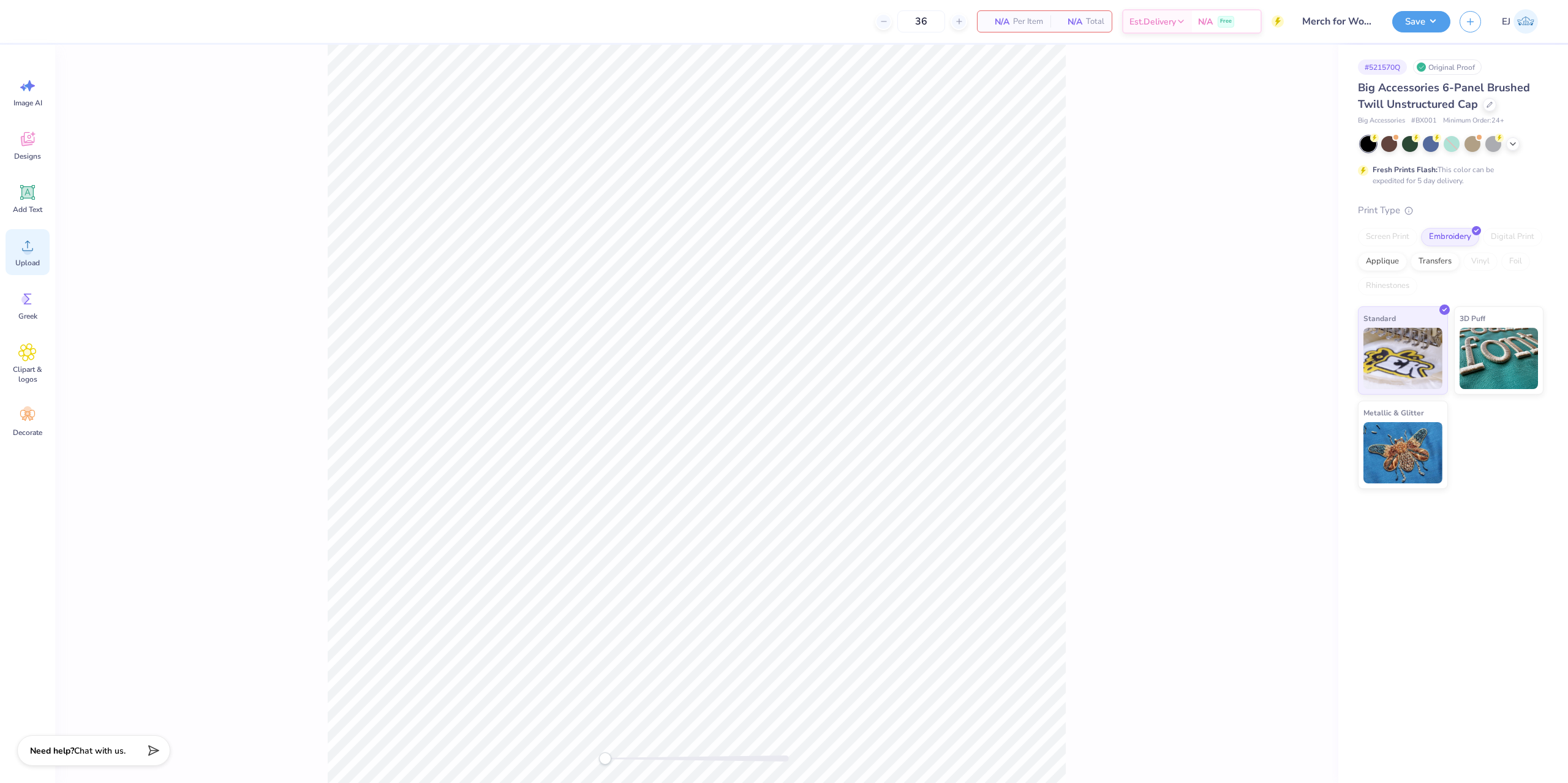
click at [26, 240] on icon at bounding box center [28, 246] width 19 height 19
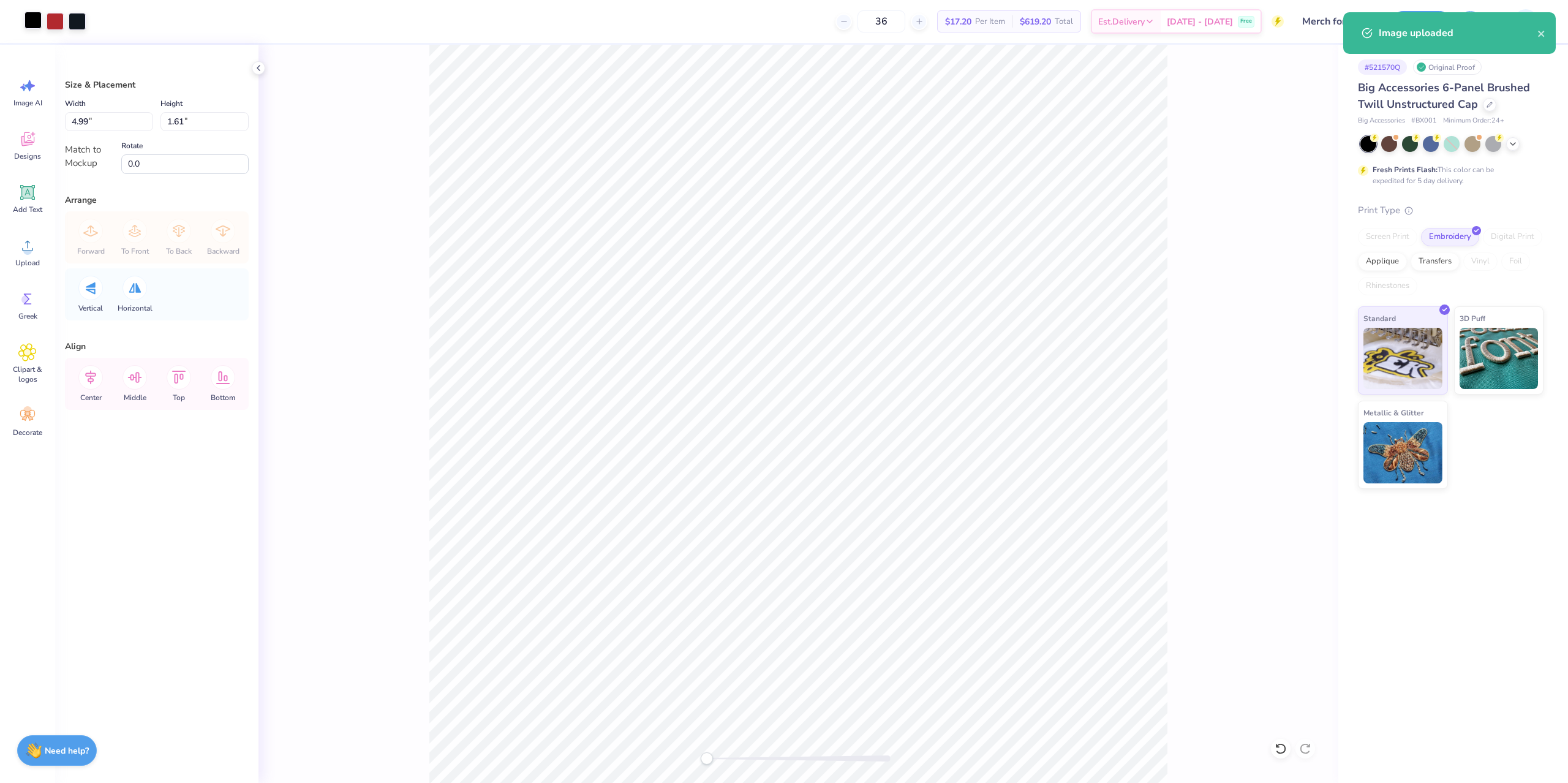
click at [35, 27] on div at bounding box center [33, 20] width 17 height 17
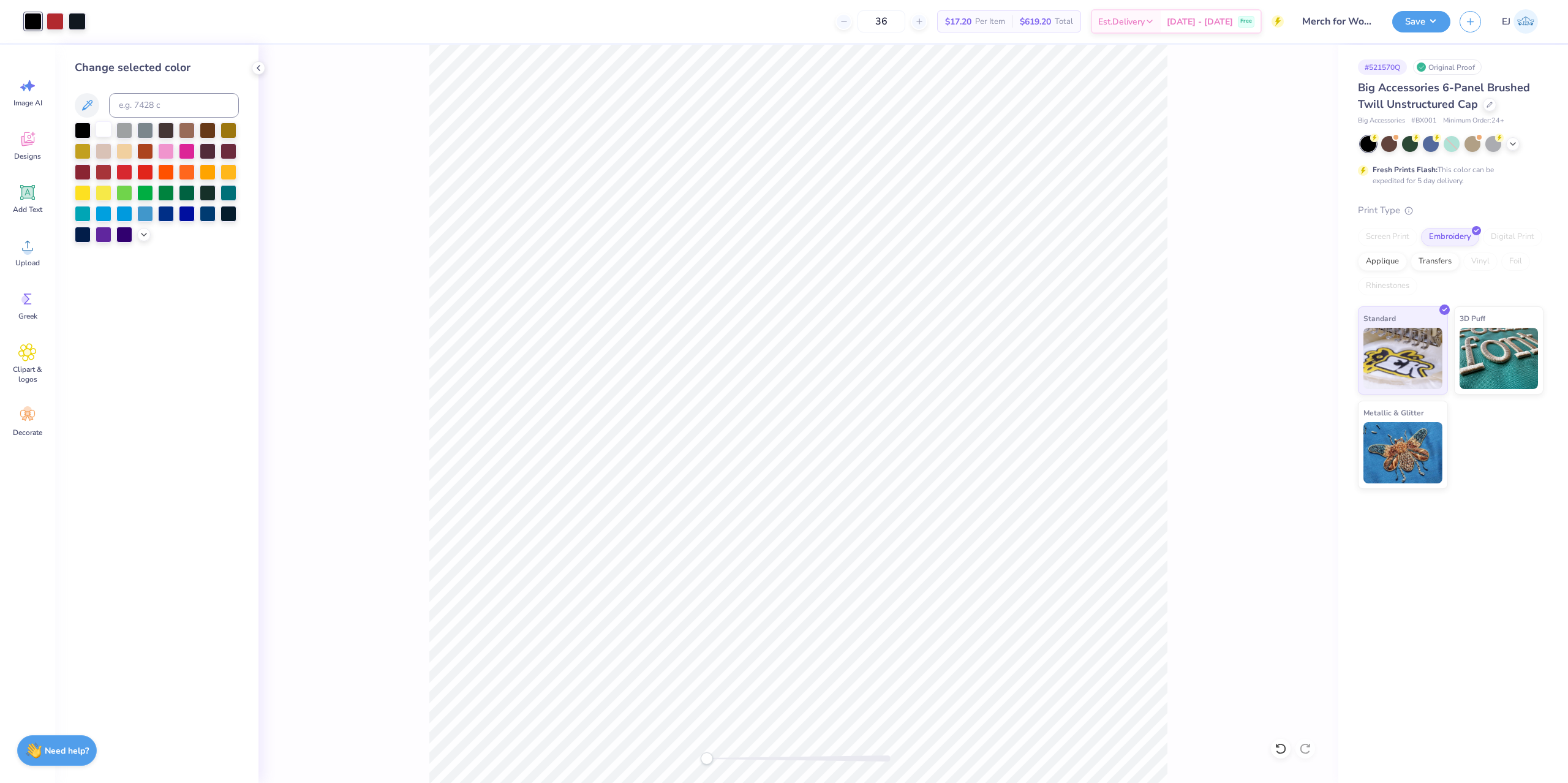
click at [107, 127] on div at bounding box center [104, 129] width 16 height 16
click at [78, 27] on div at bounding box center [77, 20] width 17 height 17
drag, startPoint x: 102, startPoint y: 132, endPoint x: 282, endPoint y: 226, distance: 203.1
click at [102, 133] on div at bounding box center [104, 130] width 16 height 16
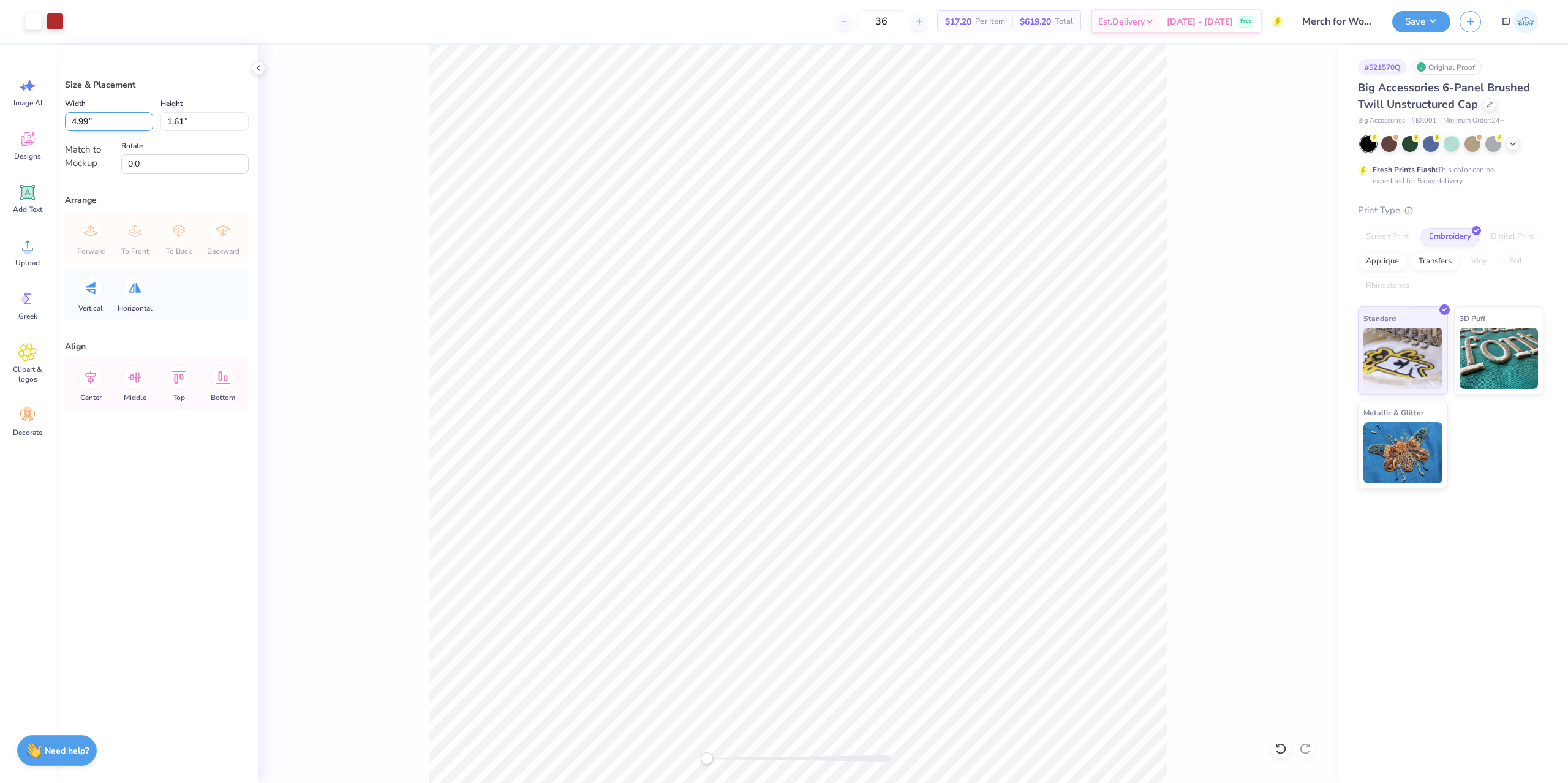
click at [121, 125] on input "4.99" at bounding box center [109, 121] width 88 height 19
type input "5.00"
type input "1.62"
click at [1438, 20] on button "Save" at bounding box center [1421, 20] width 58 height 22
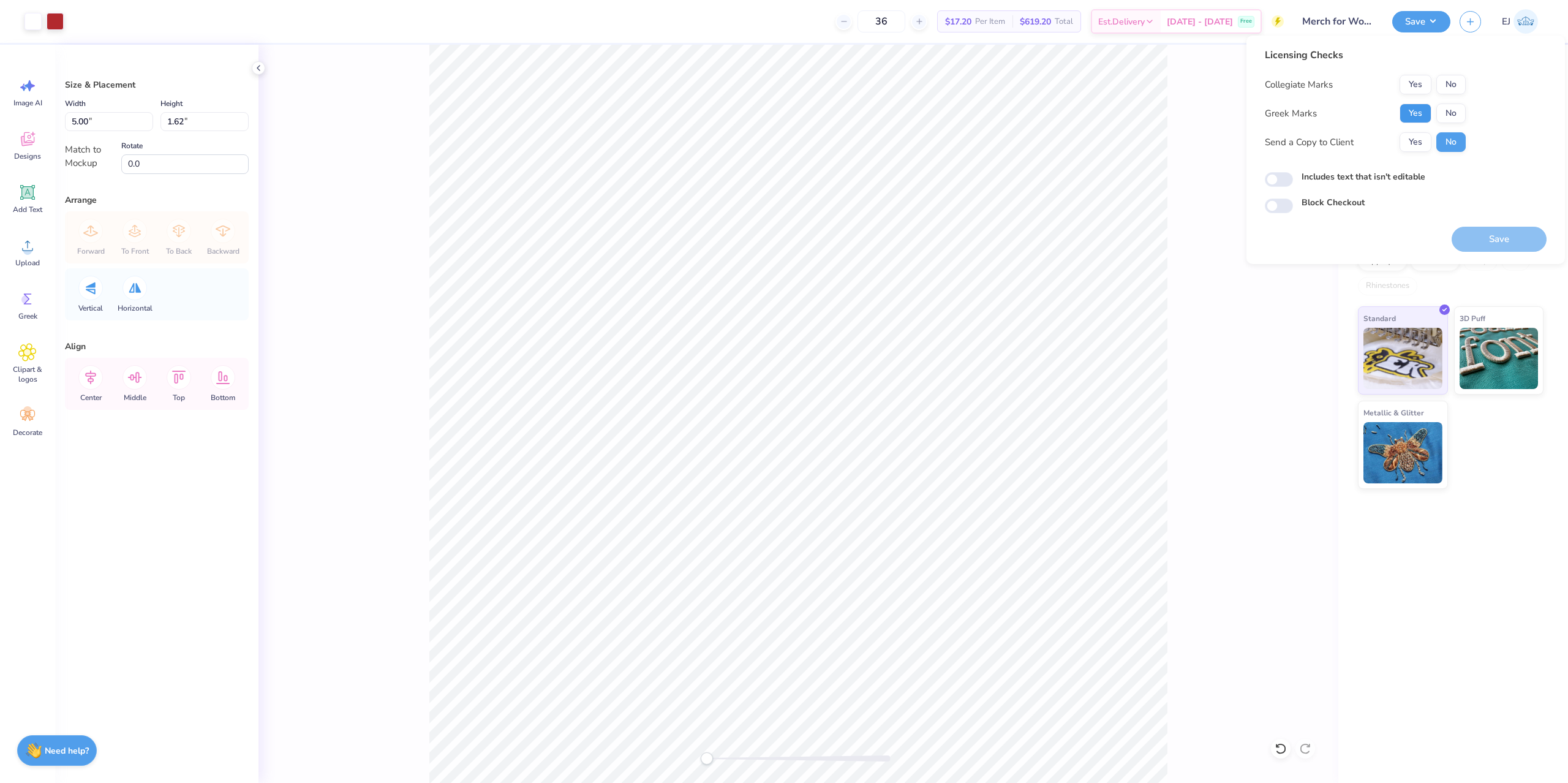
click at [1420, 110] on button "Yes" at bounding box center [1415, 114] width 32 height 20
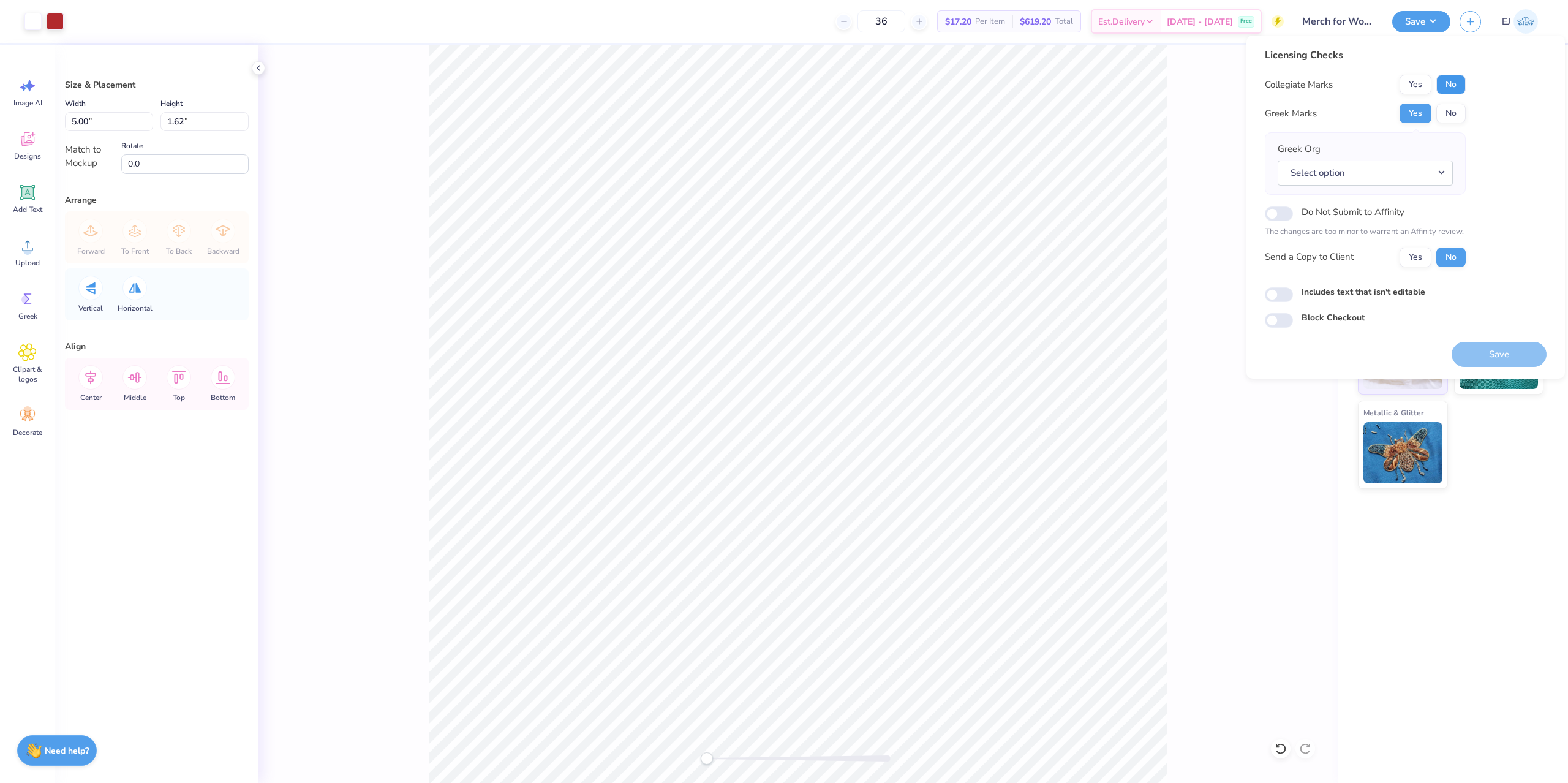
click at [1457, 88] on button "No" at bounding box center [1451, 85] width 30 height 20
click at [1454, 110] on button "No" at bounding box center [1451, 114] width 30 height 20
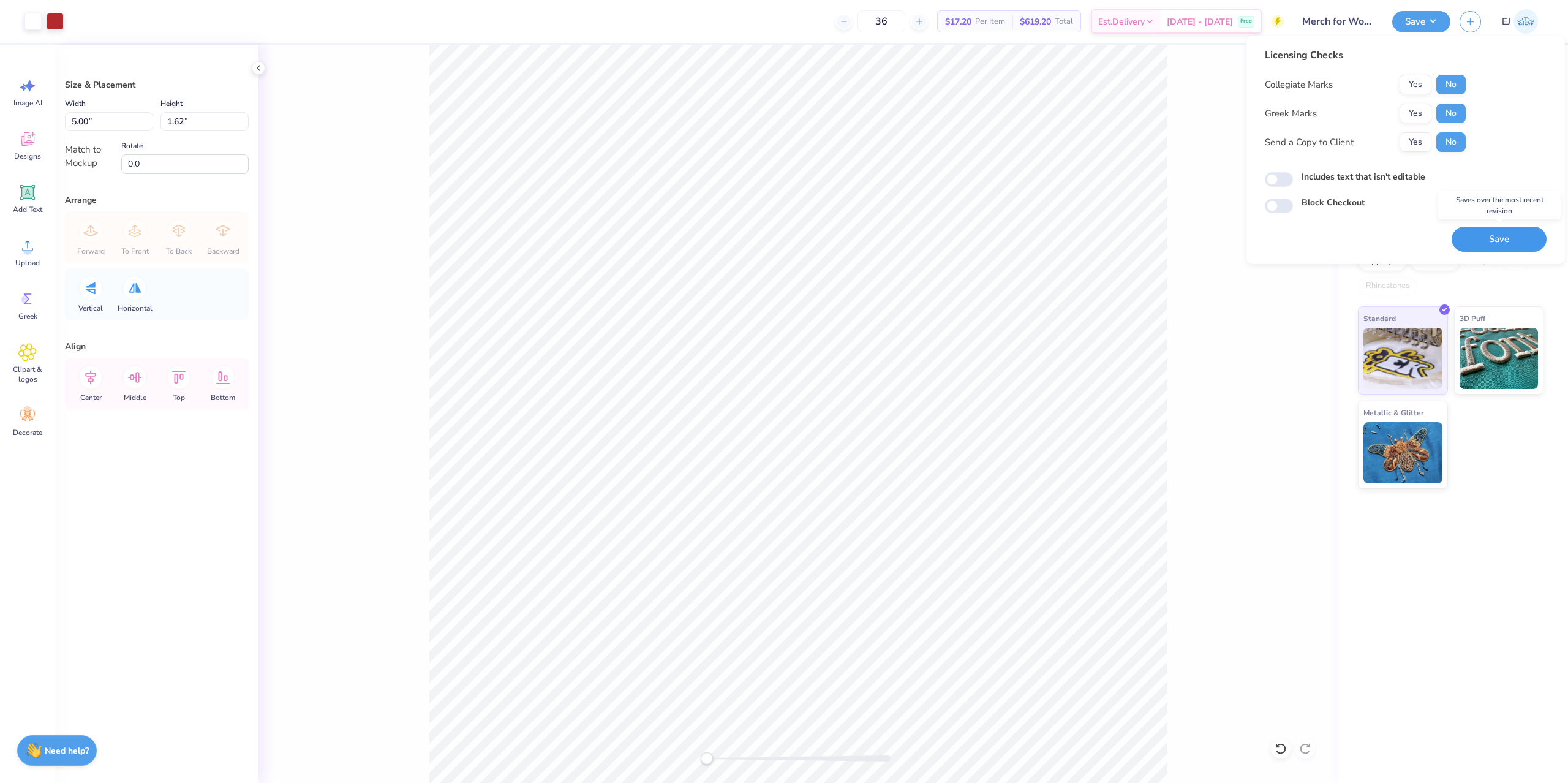
click at [1499, 235] on button "Save" at bounding box center [1499, 239] width 95 height 25
